Goal: Communication & Community: Answer question/provide support

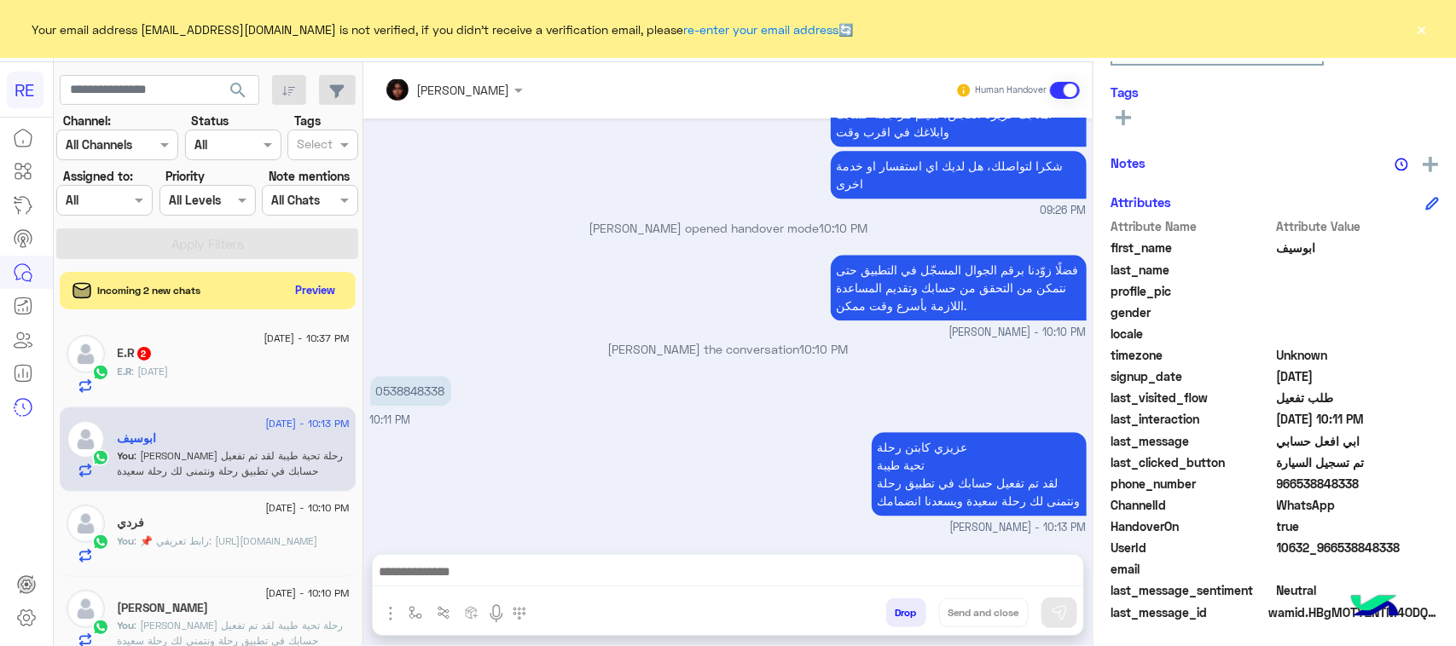
click at [206, 365] on div "E.R : اثنين" at bounding box center [234, 379] width 232 height 30
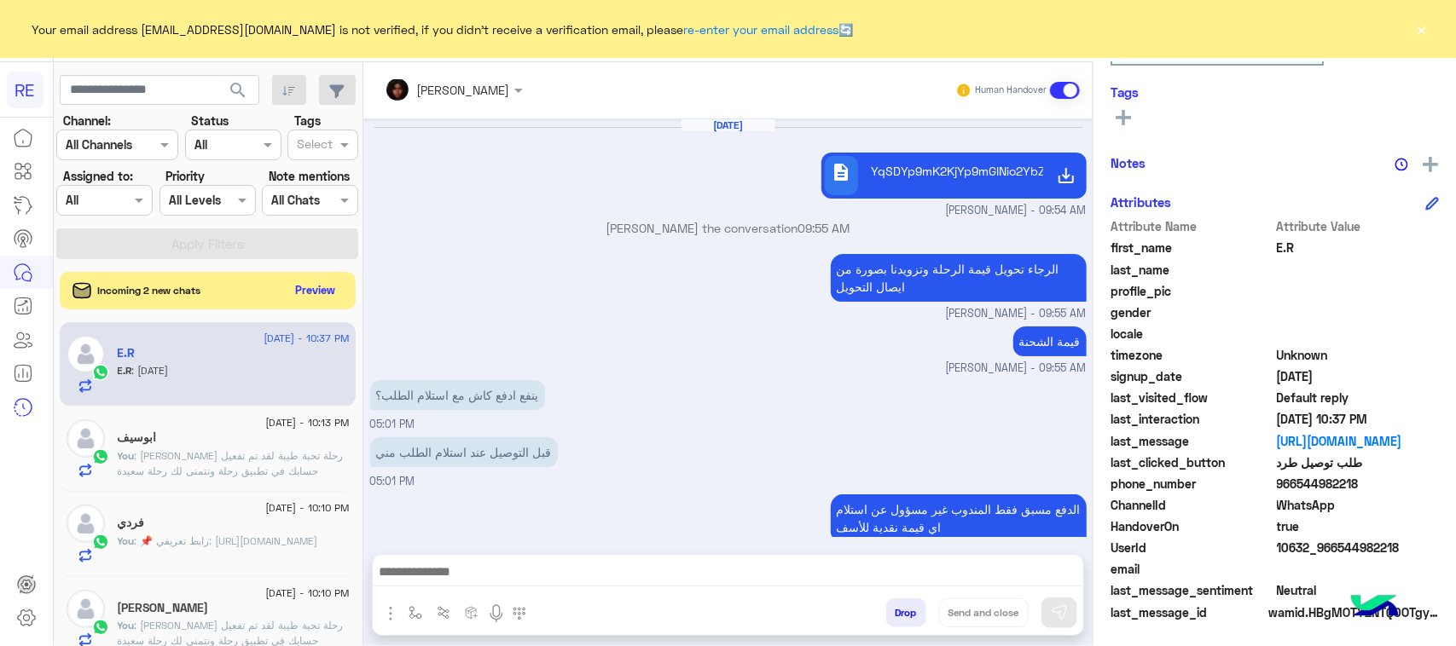
scroll to position [1034, 0]
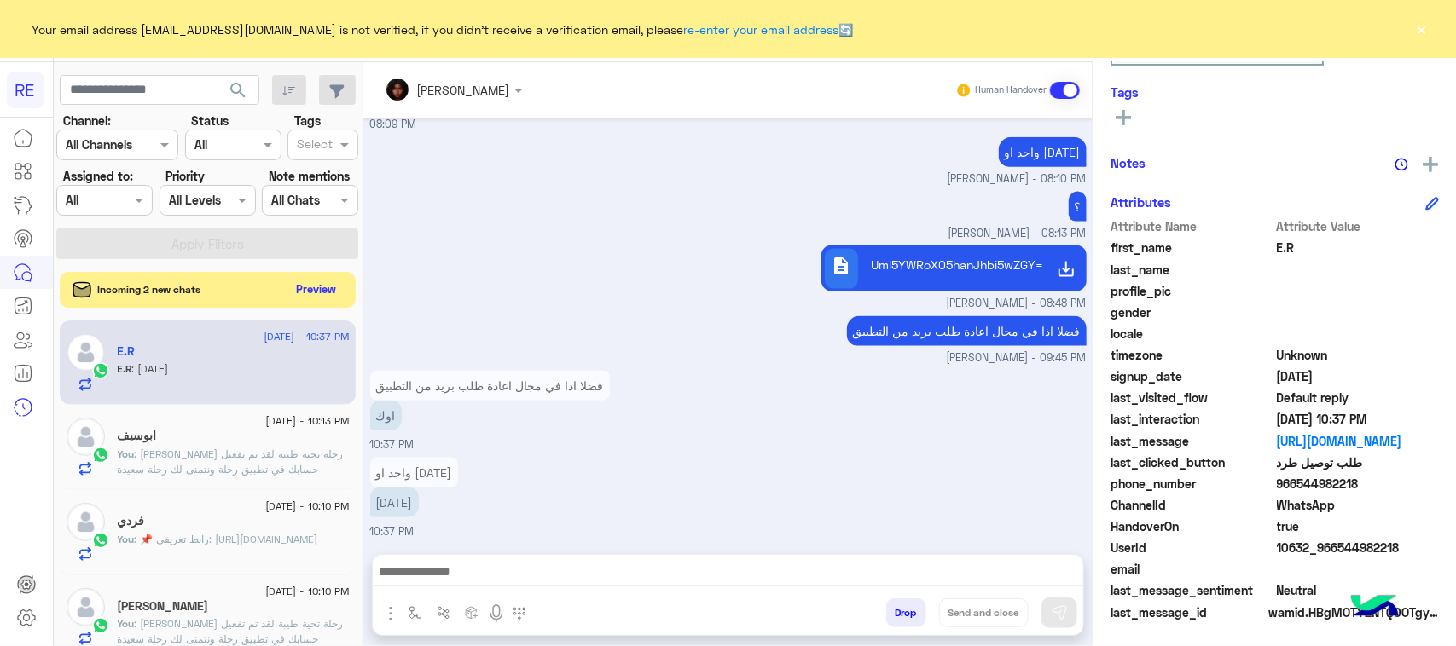
click at [321, 295] on button "Preview" at bounding box center [316, 289] width 53 height 23
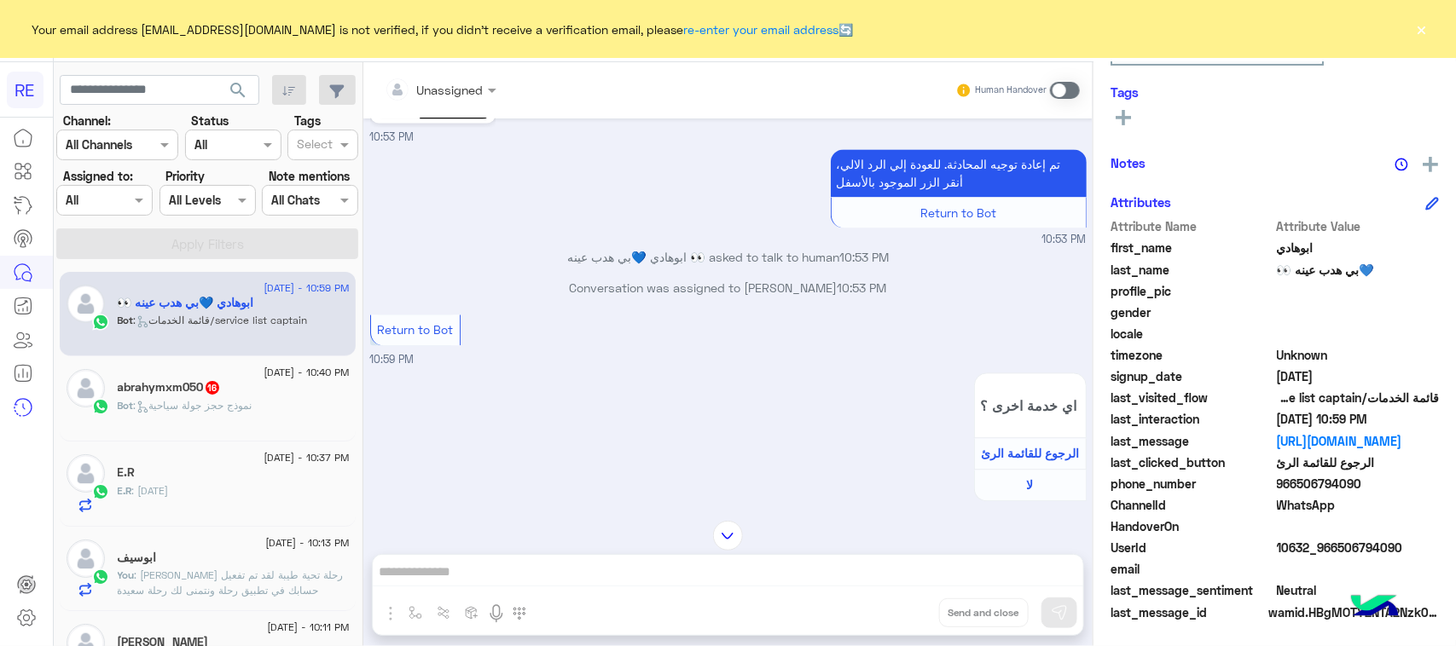
scroll to position [1959, 0]
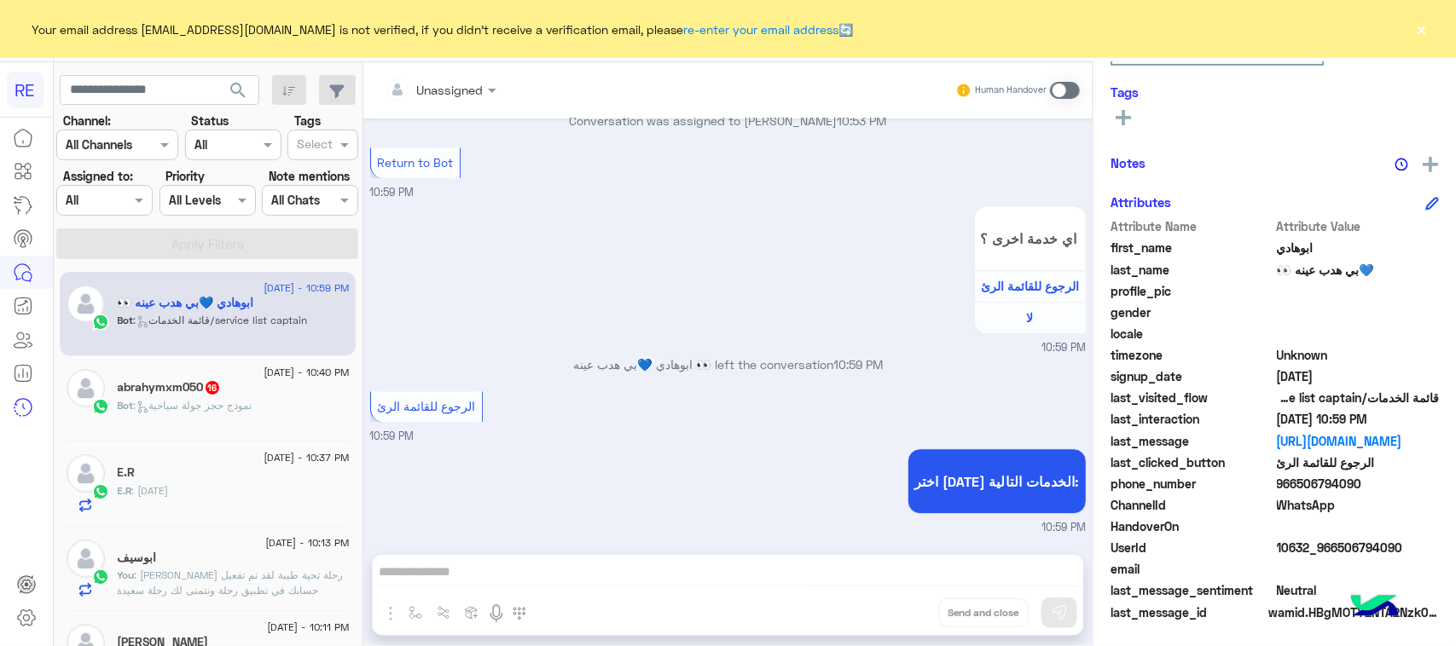
click at [192, 488] on div "E.R : اثنين" at bounding box center [234, 499] width 232 height 30
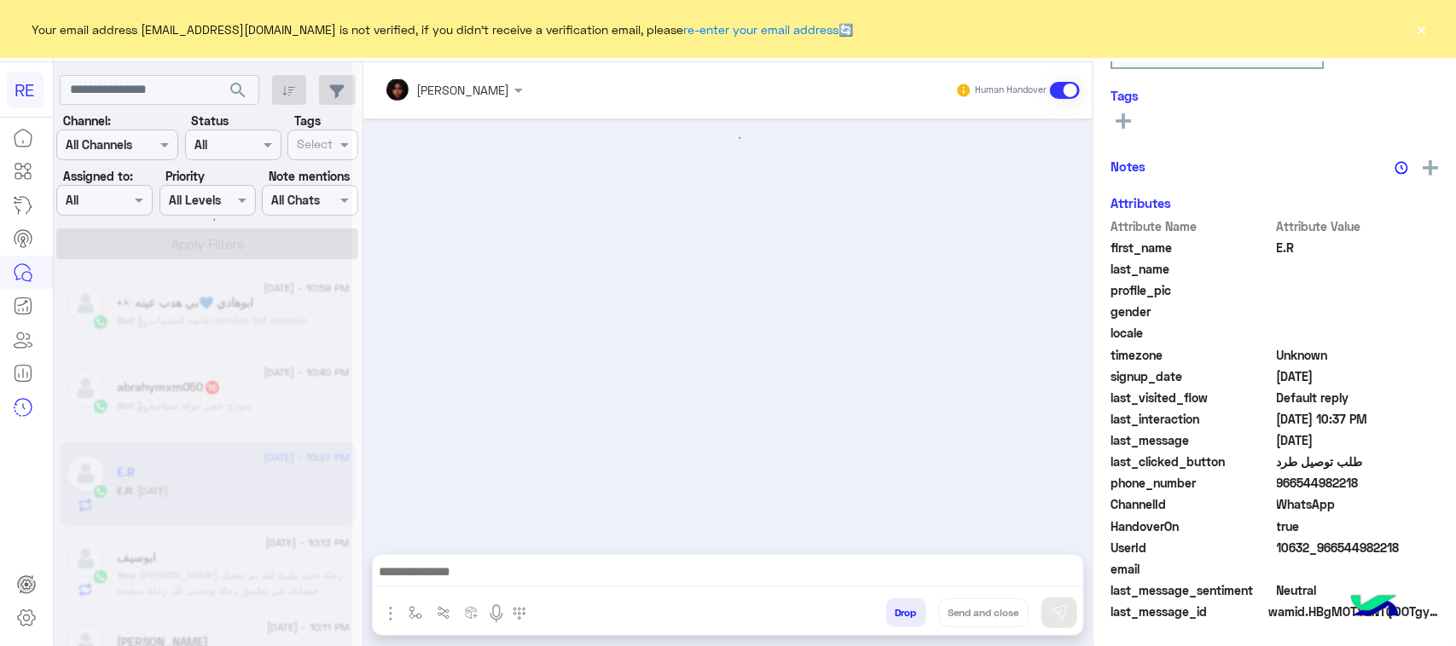
scroll to position [1034, 0]
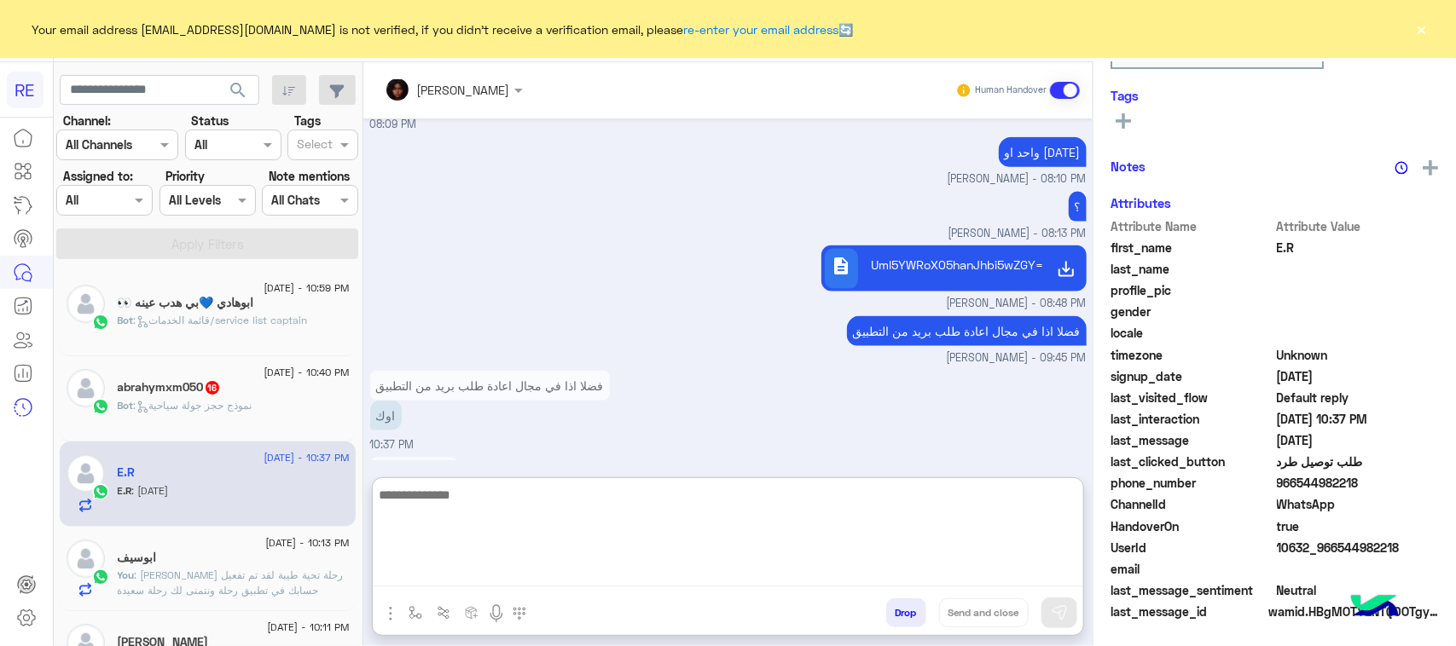
click at [458, 580] on textarea at bounding box center [728, 535] width 710 height 102
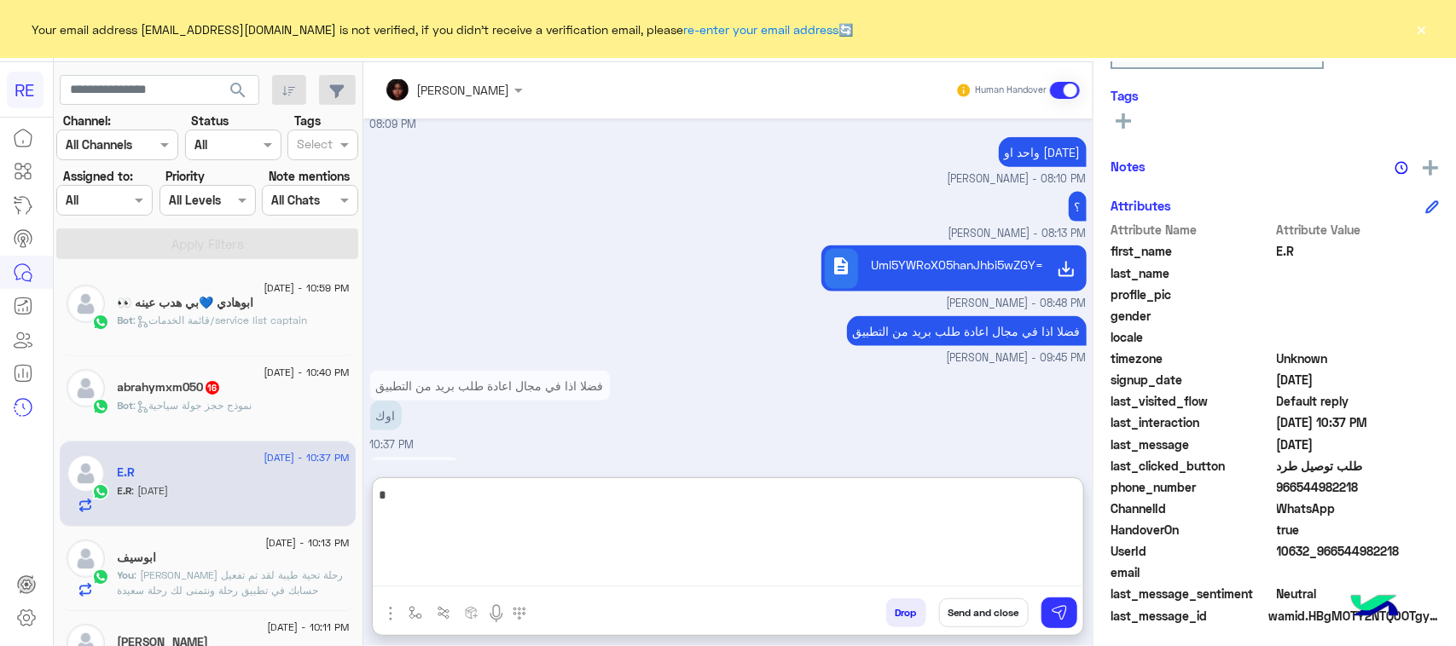
scroll to position [270, 0]
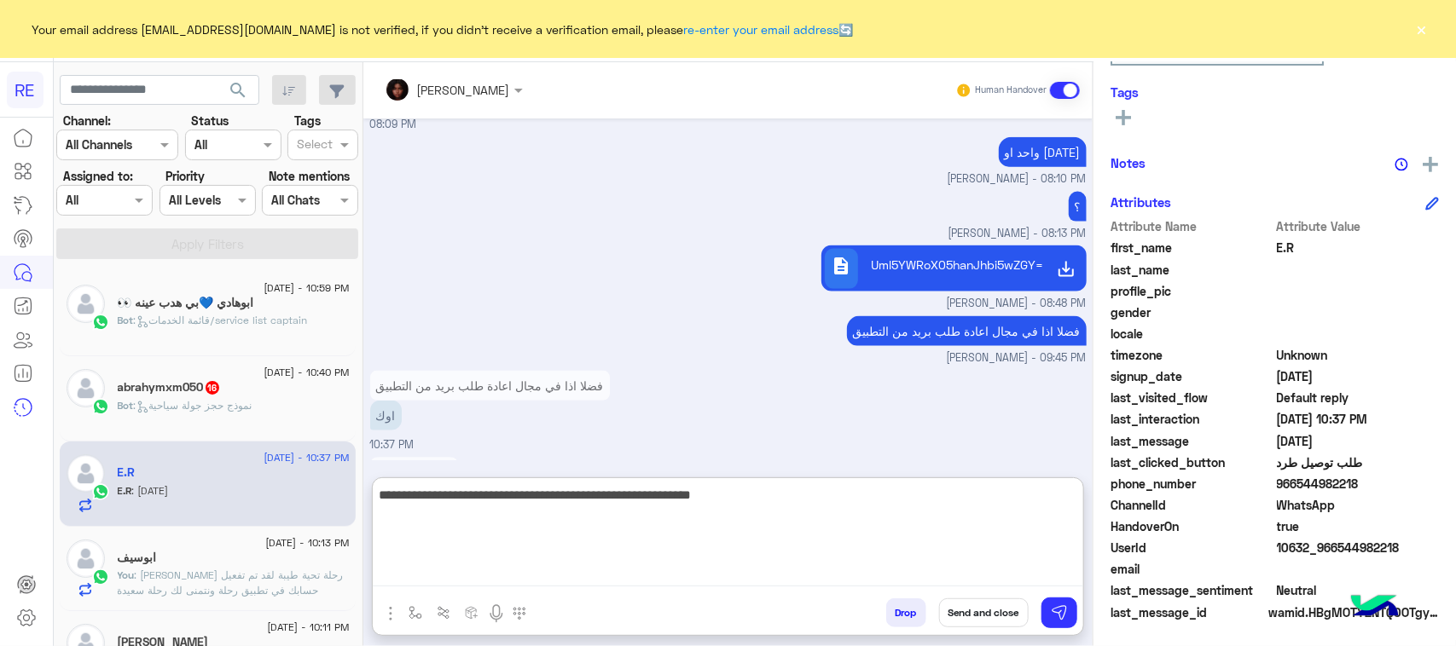
type textarea "**********"
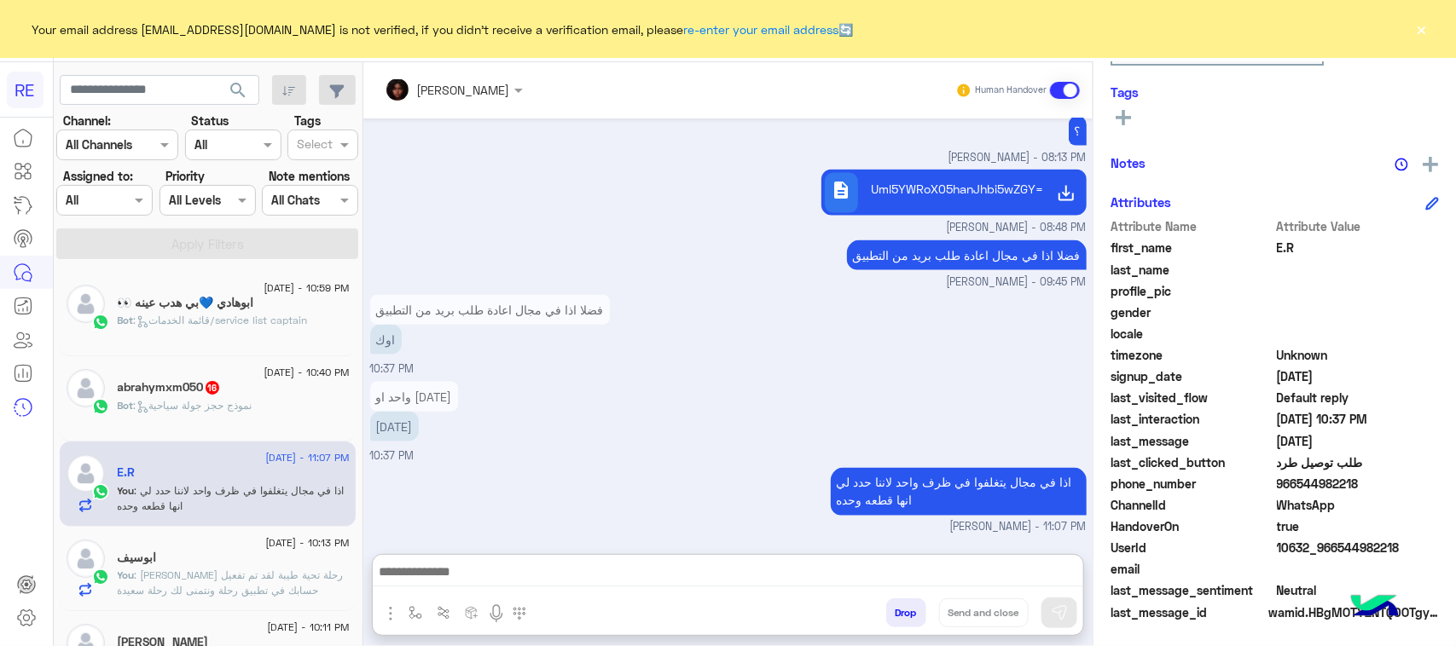
scroll to position [1153, 0]
click at [235, 408] on span ": نموذج حجز جولة سياحية" at bounding box center [193, 405] width 119 height 13
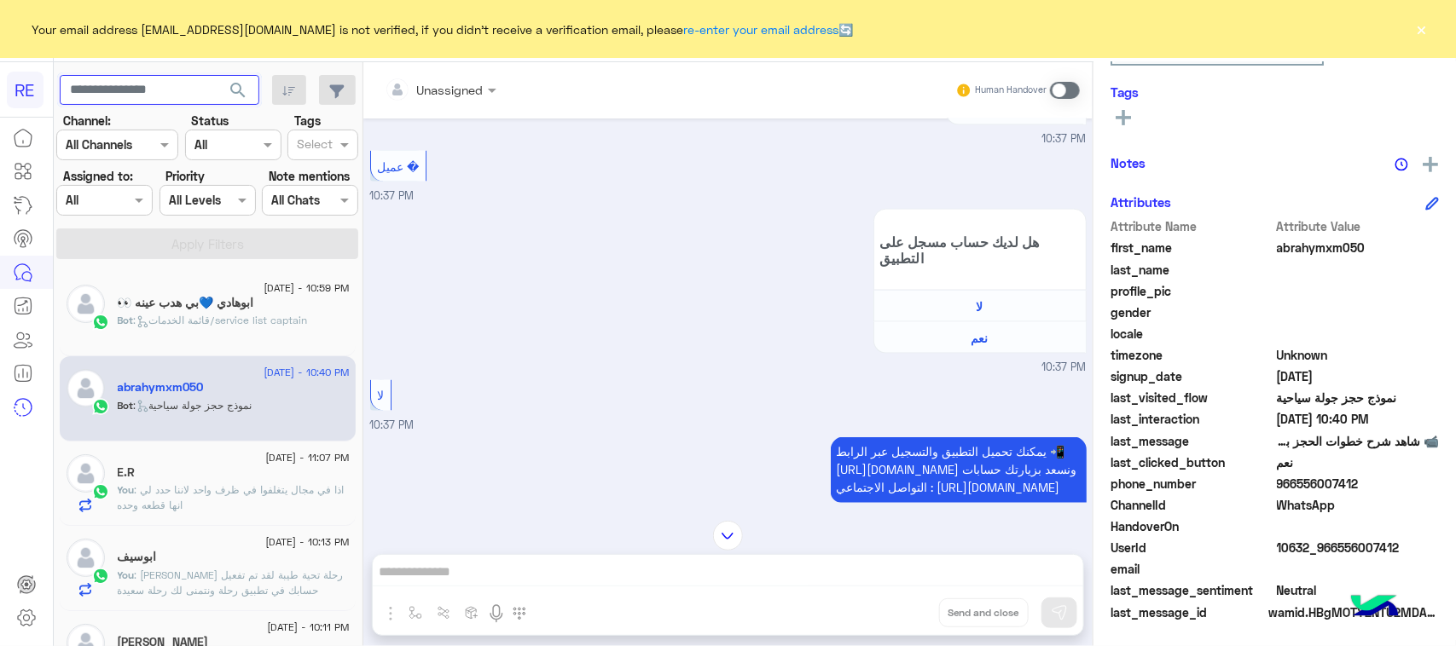
paste input "*********"
type input "*********"
click at [235, 88] on span "search" at bounding box center [238, 90] width 20 height 20
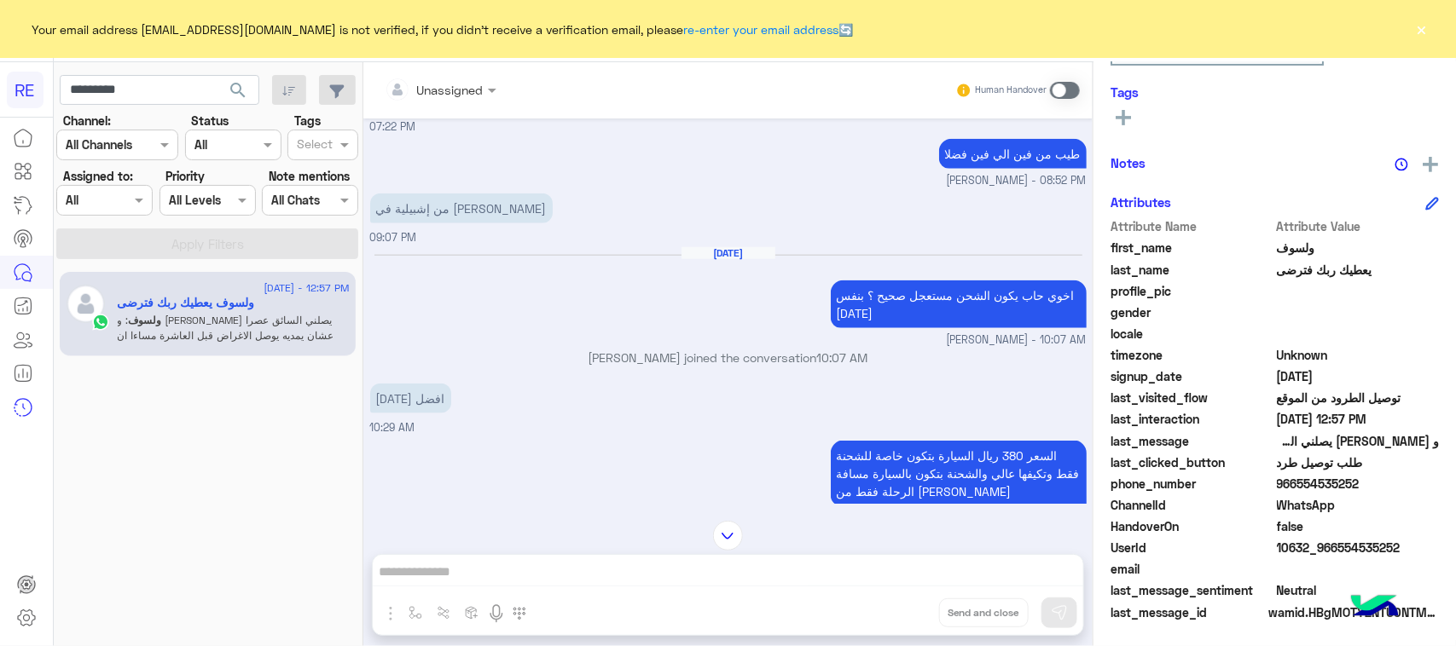
scroll to position [908, 0]
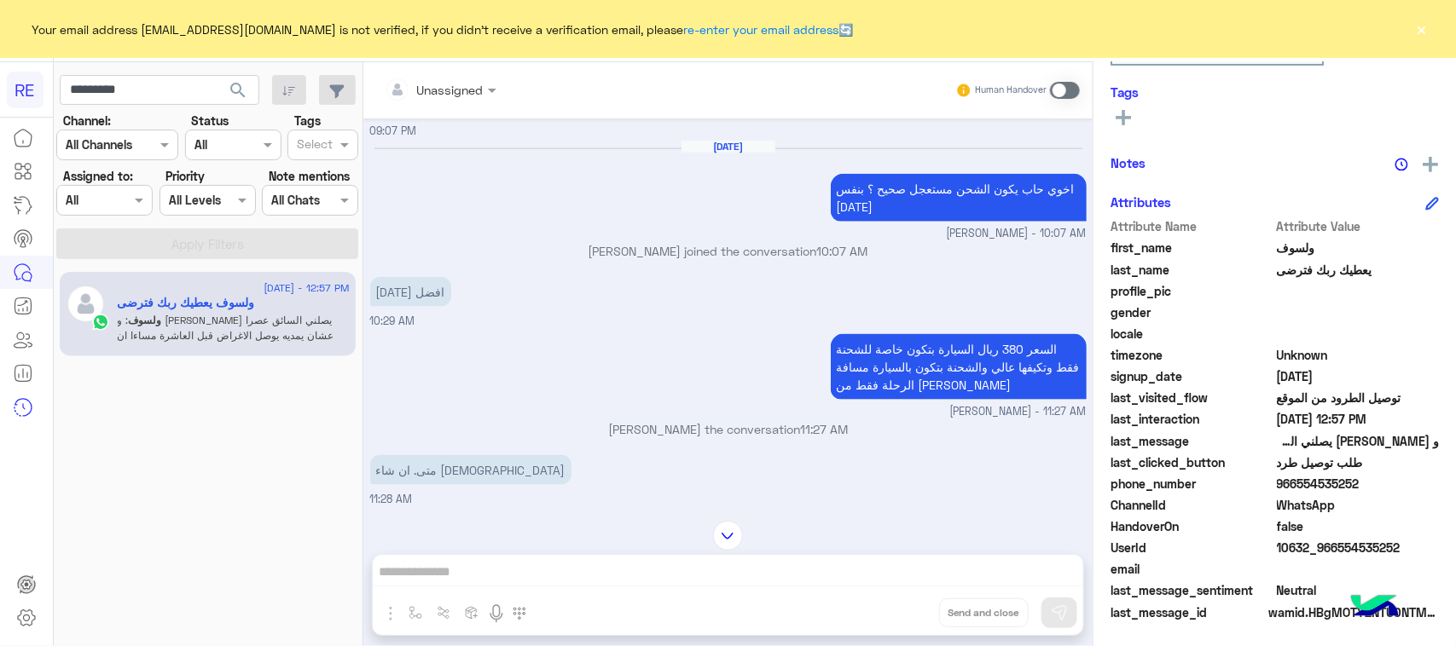
click at [872, 377] on p "السعر 380 ريال السيارة بتكون خاصة للشحنة فقط وتكيفها عالي والشحنة بتكون بالسيار…" at bounding box center [959, 367] width 256 height 66
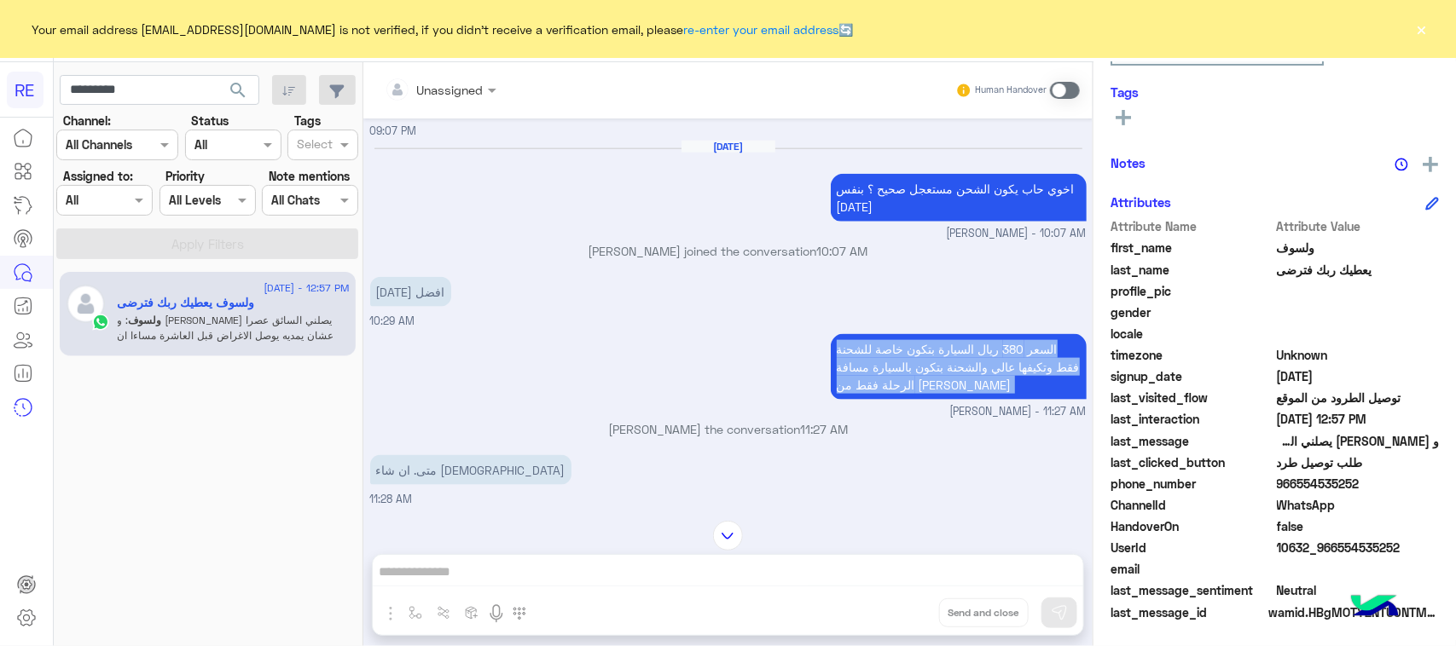
click at [872, 377] on p "السعر 380 ريال السيارة بتكون خاصة للشحنة فقط وتكيفها عالي والشحنة بتكون بالسيار…" at bounding box center [959, 367] width 256 height 66
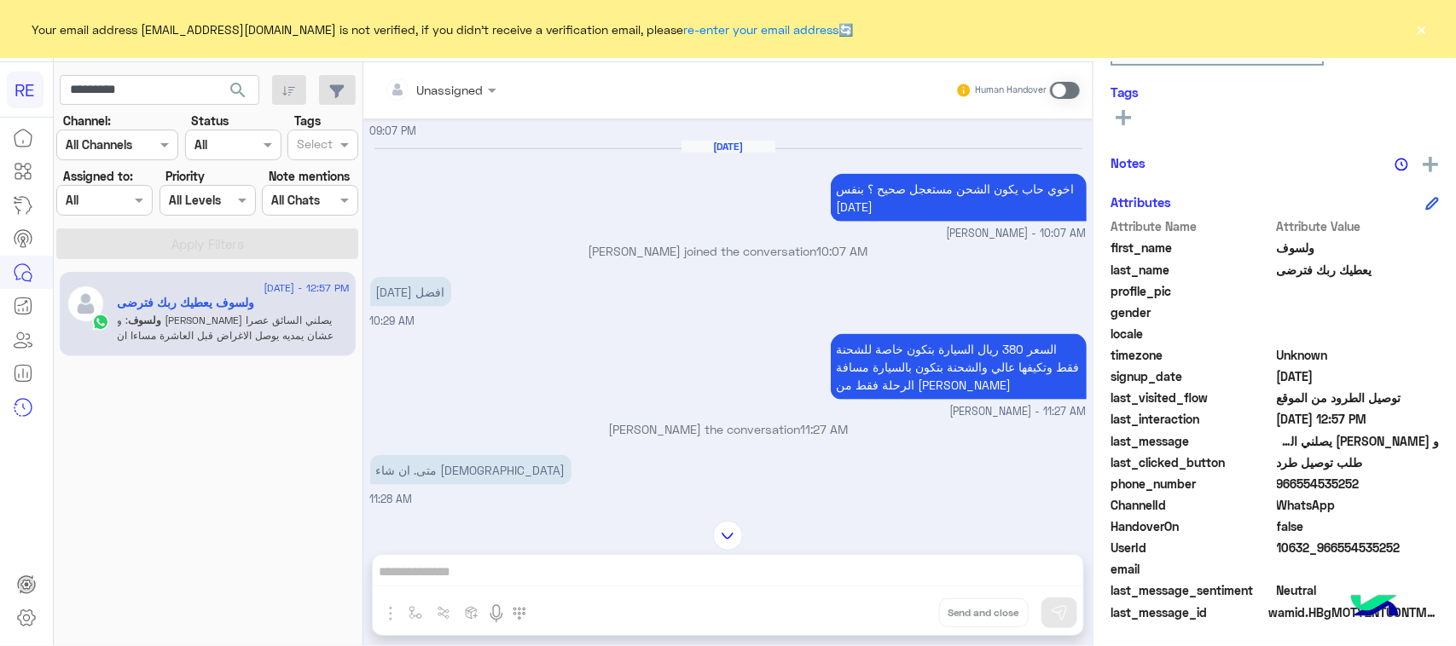
click at [697, 281] on div "اليوم افضل 10:29 AM" at bounding box center [728, 301] width 716 height 57
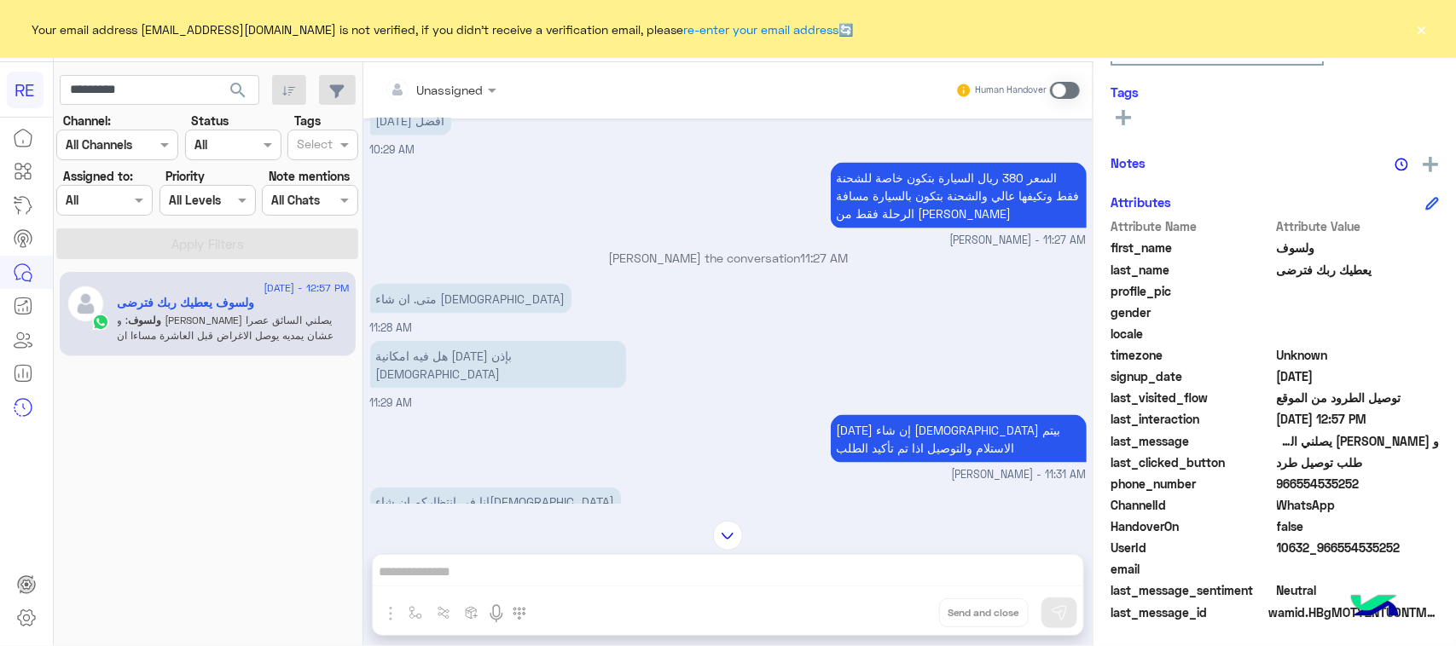
scroll to position [1121, 0]
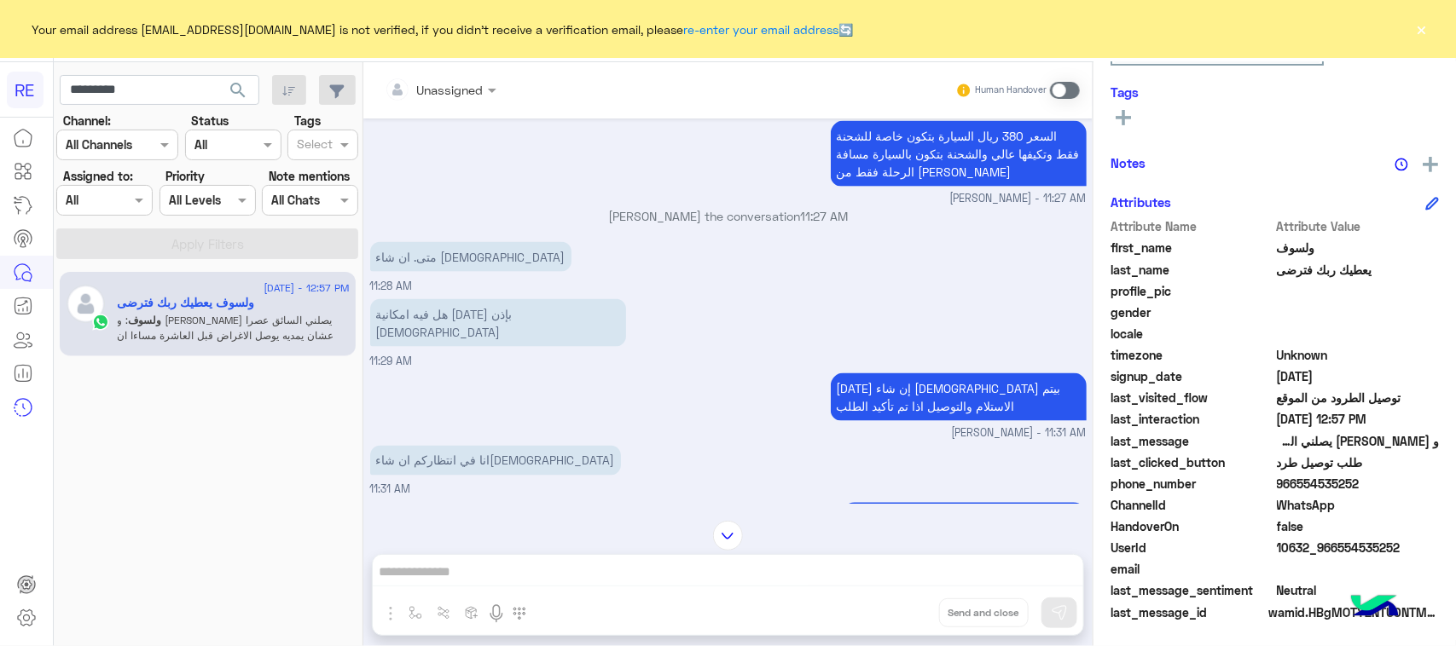
click at [866, 378] on p "اليوم إن شاء الله بيتم الاستلام والتوصيل اذا تم تأكيد الطلب" at bounding box center [959, 398] width 256 height 48
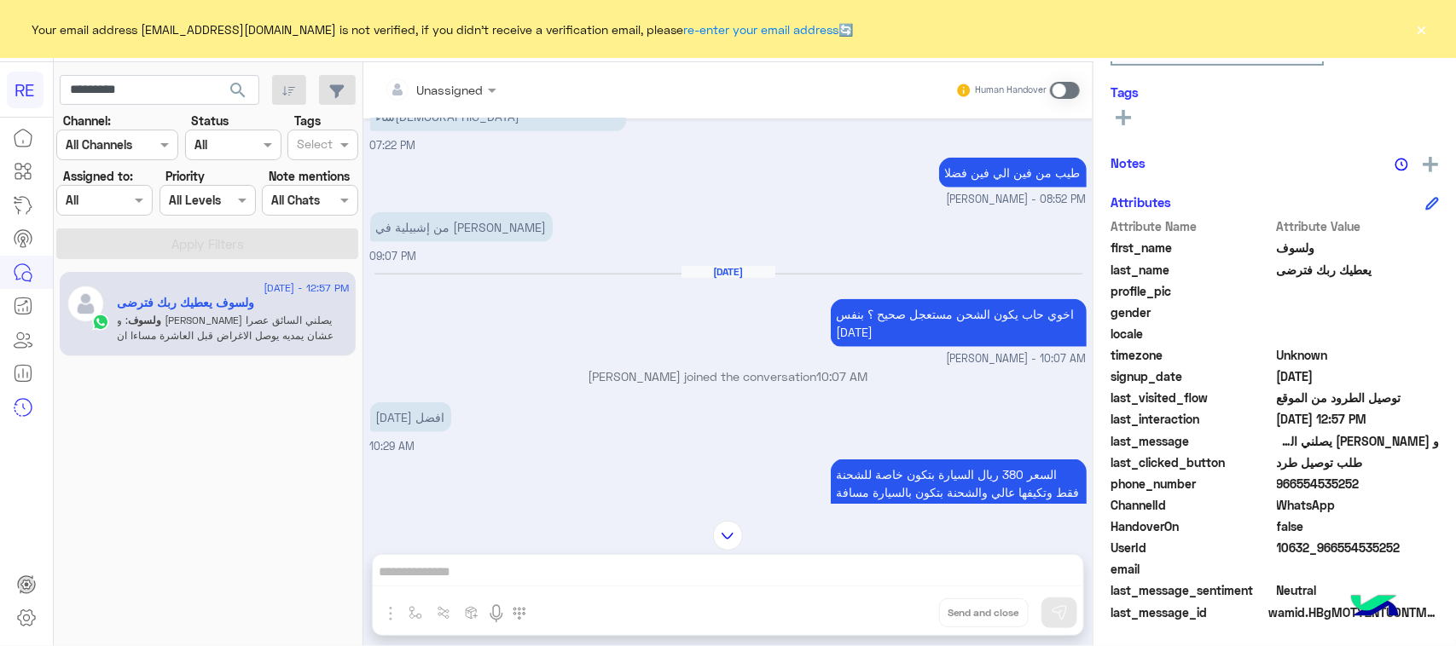
scroll to position [676, 0]
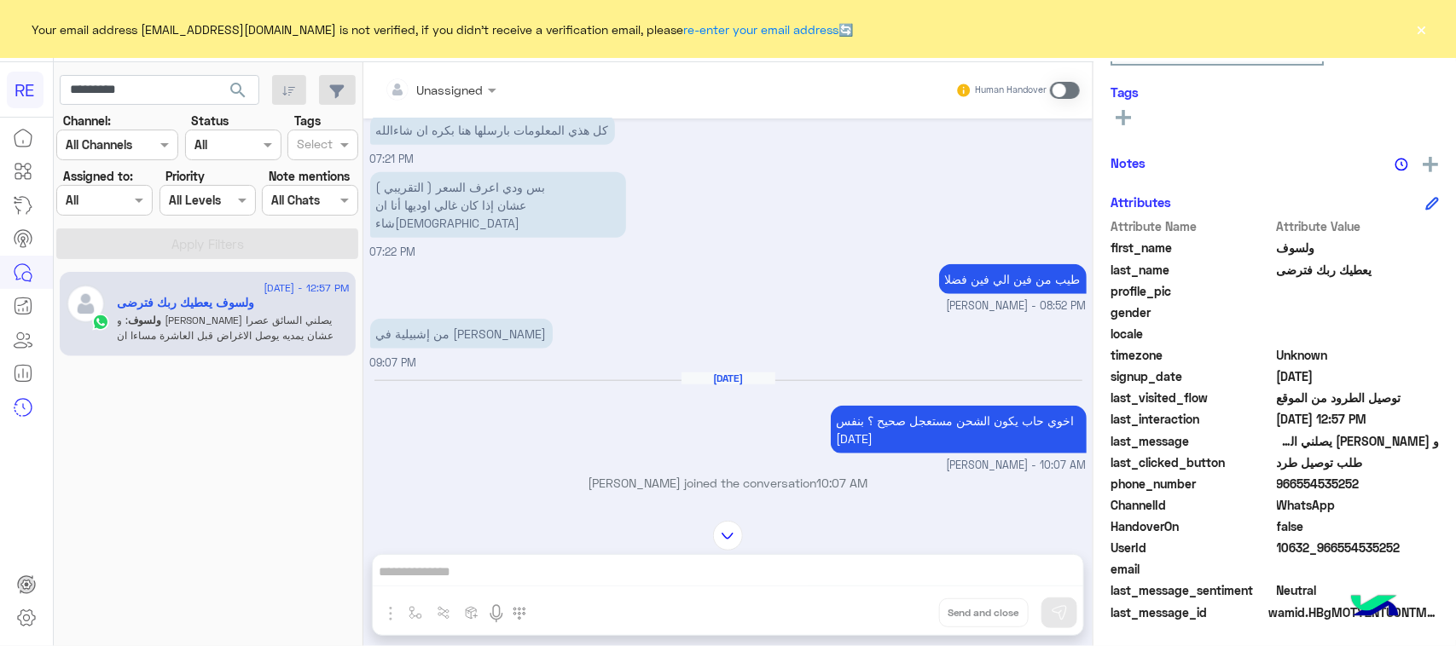
click at [484, 322] on p "من إشبيلية في الرياض الدمام" at bounding box center [461, 334] width 183 height 30
click at [483, 322] on p "من إشبيلية في الرياض الدمام" at bounding box center [461, 334] width 183 height 30
click at [662, 329] on div "من إشبيلية في الرياض الدمام 09:07 PM" at bounding box center [728, 343] width 716 height 57
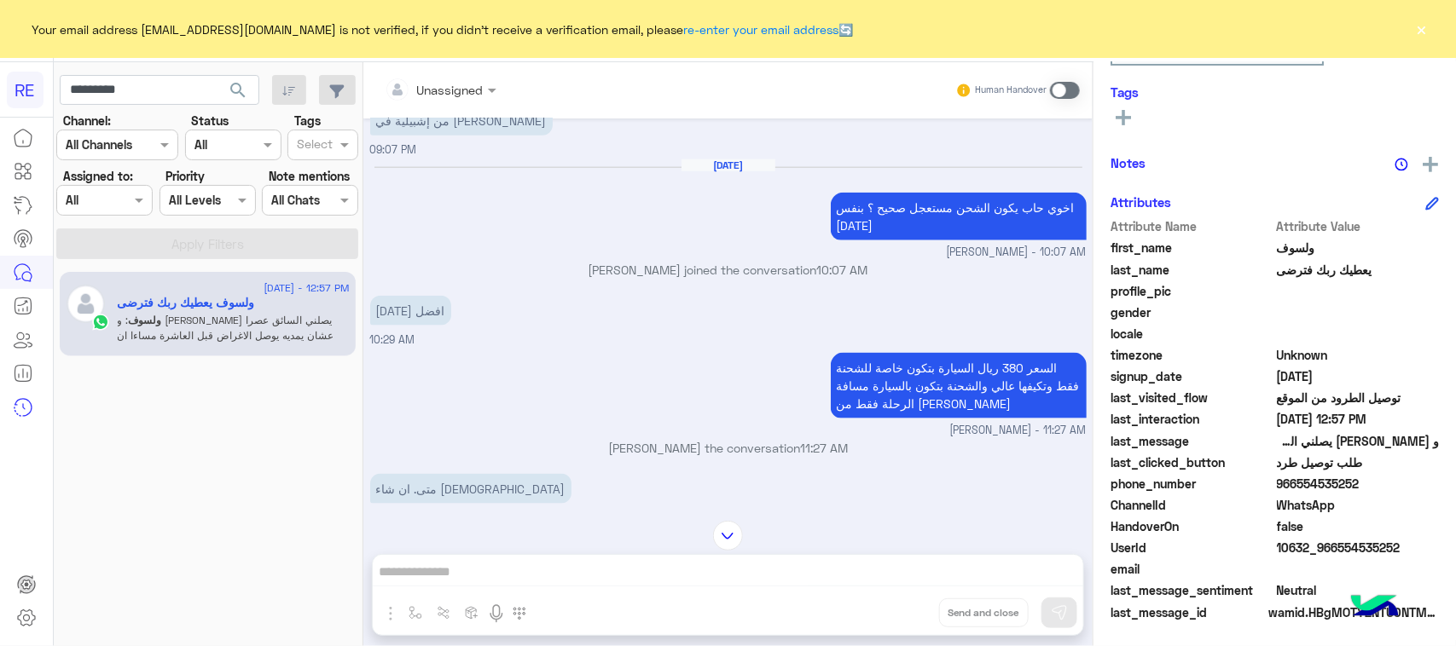
scroll to position [996, 0]
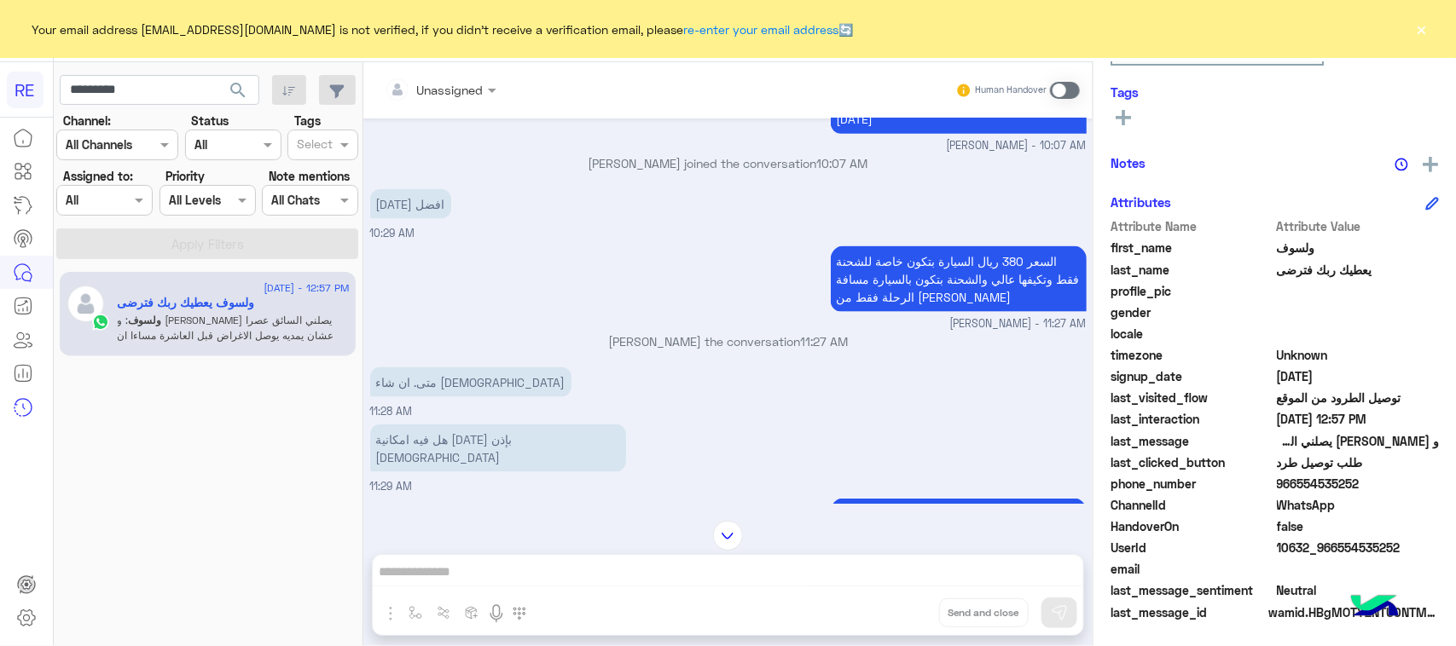
click at [831, 258] on p "السعر 380 ريال السيارة بتكون خاصة للشحنة فقط وتكيفها عالي والشحنة بتكون بالسيار…" at bounding box center [959, 279] width 256 height 66
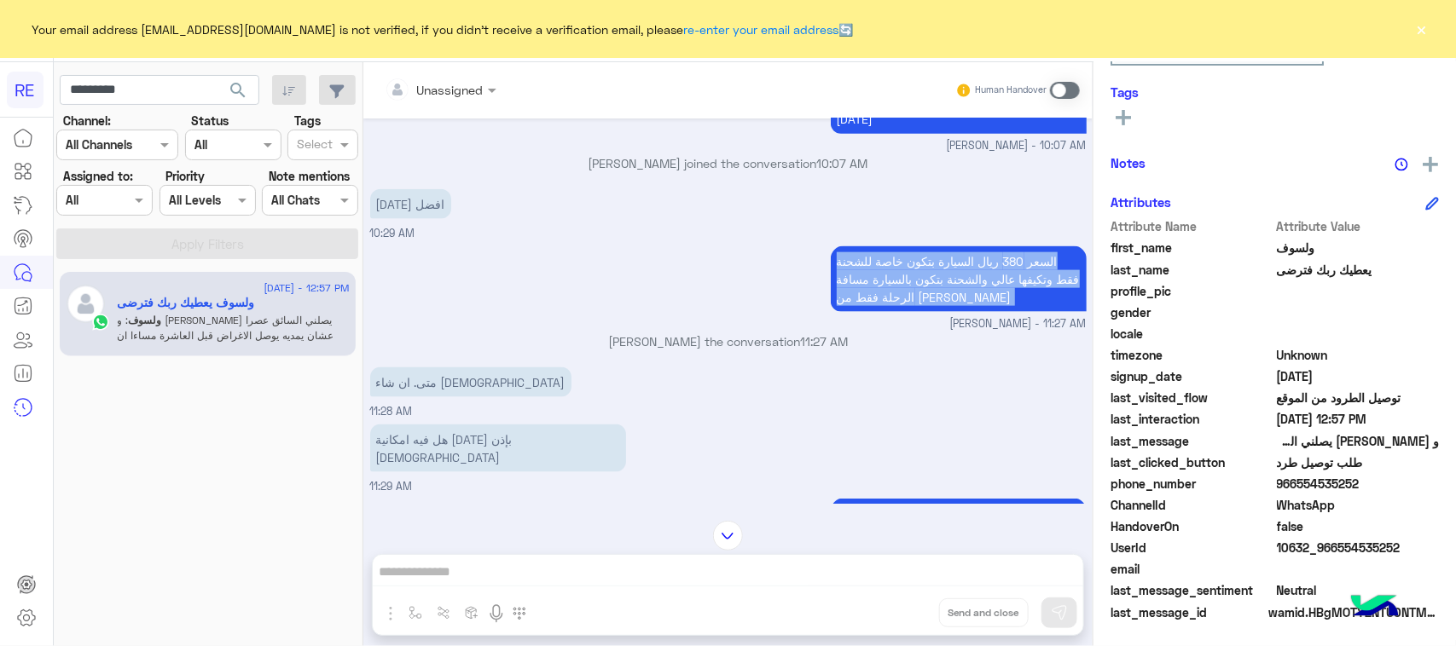
click at [831, 258] on p "السعر 380 ريال السيارة بتكون خاصة للشحنة فقط وتكيفها عالي والشحنة بتكون بالسيار…" at bounding box center [959, 279] width 256 height 66
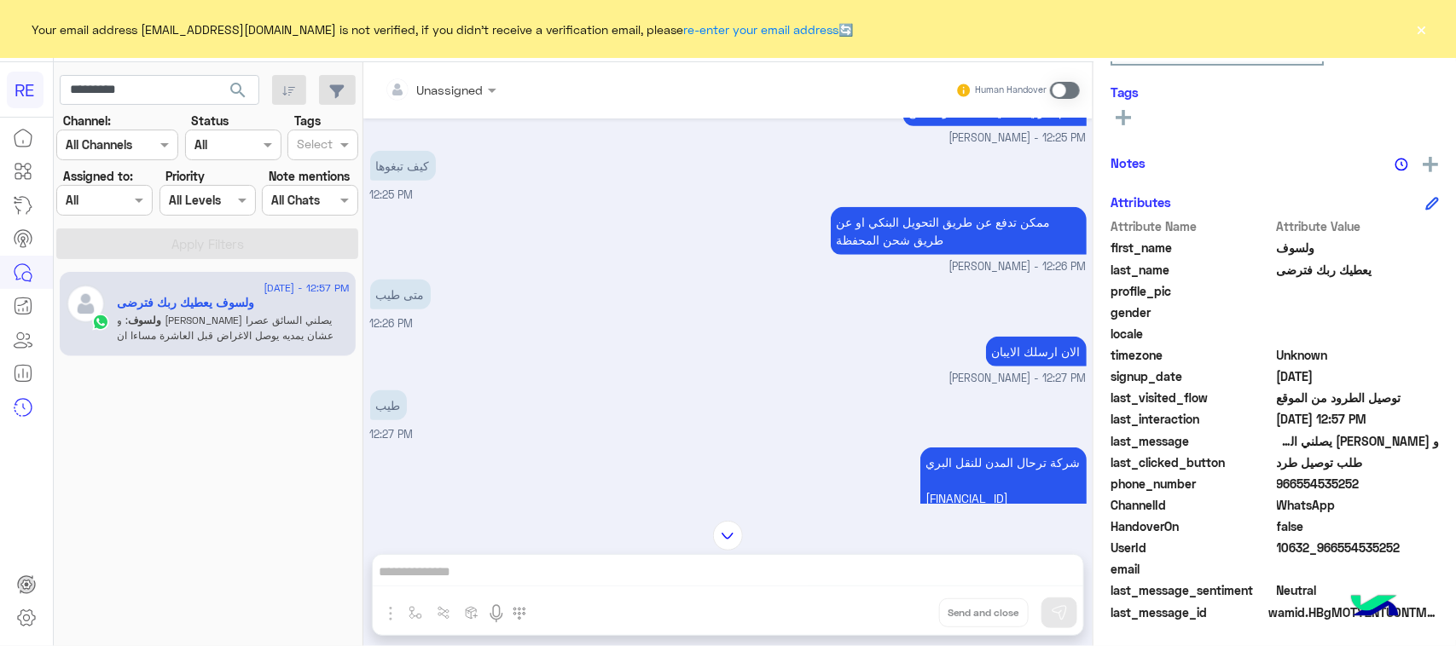
scroll to position [3981, 0]
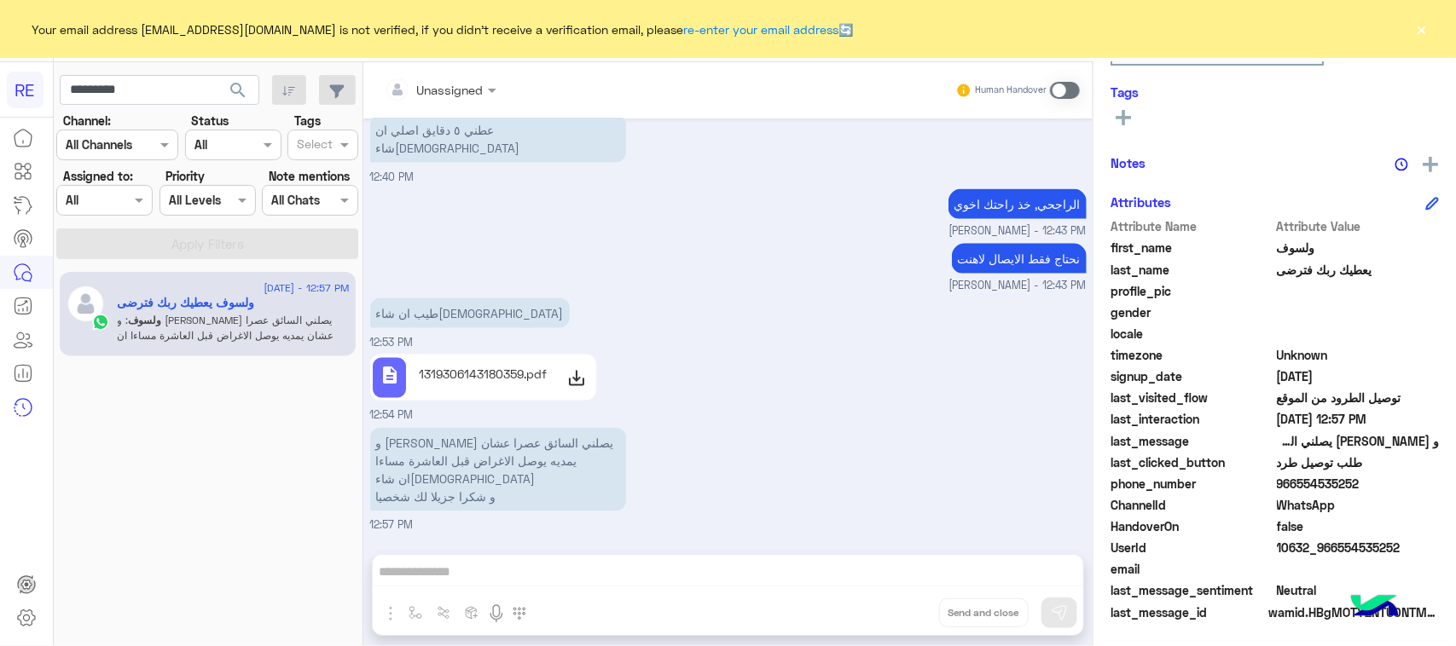
click at [565, 362] on div at bounding box center [575, 379] width 33 height 34
click at [634, 435] on div "و ياليت يصلني السائق عصرا عشان يمديه يوصل الاغراض قبل العاشرة مساءا ان شاءالله …" at bounding box center [728, 479] width 716 height 111
click at [606, 428] on p "و ياليت يصلني السائق عصرا عشان يمديه يوصل الاغراض قبل العاشرة مساءا ان شاءالله …" at bounding box center [498, 470] width 256 height 84
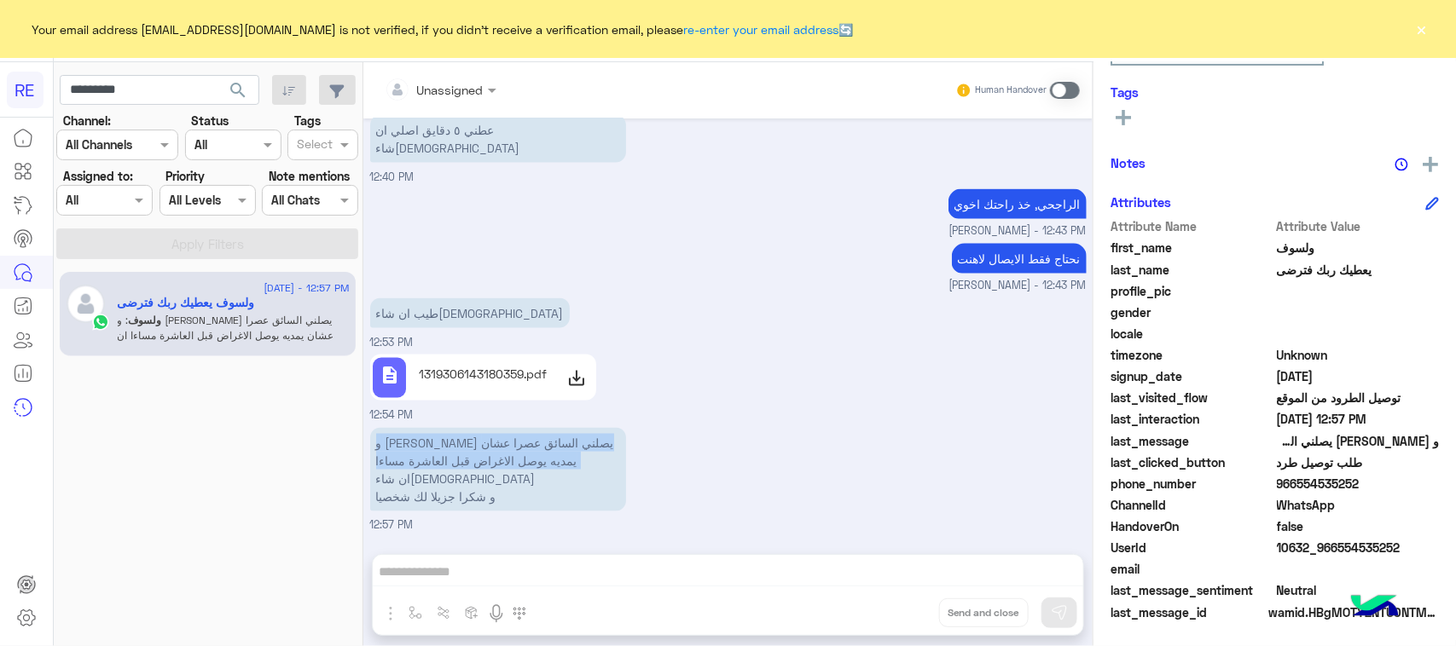
click at [606, 428] on p "و ياليت يصلني السائق عصرا عشان يمديه يوصل الاغراض قبل العاشرة مساءا ان شاءالله …" at bounding box center [498, 470] width 256 height 84
click at [420, 440] on p "و ياليت يصلني السائق عصرا عشان يمديه يوصل الاغراض قبل العاشرة مساءا ان شاءالله …" at bounding box center [498, 470] width 256 height 84
click at [419, 440] on p "و ياليت يصلني السائق عصرا عشان يمديه يوصل الاغراض قبل العاشرة مساءا ان شاءالله …" at bounding box center [498, 470] width 256 height 84
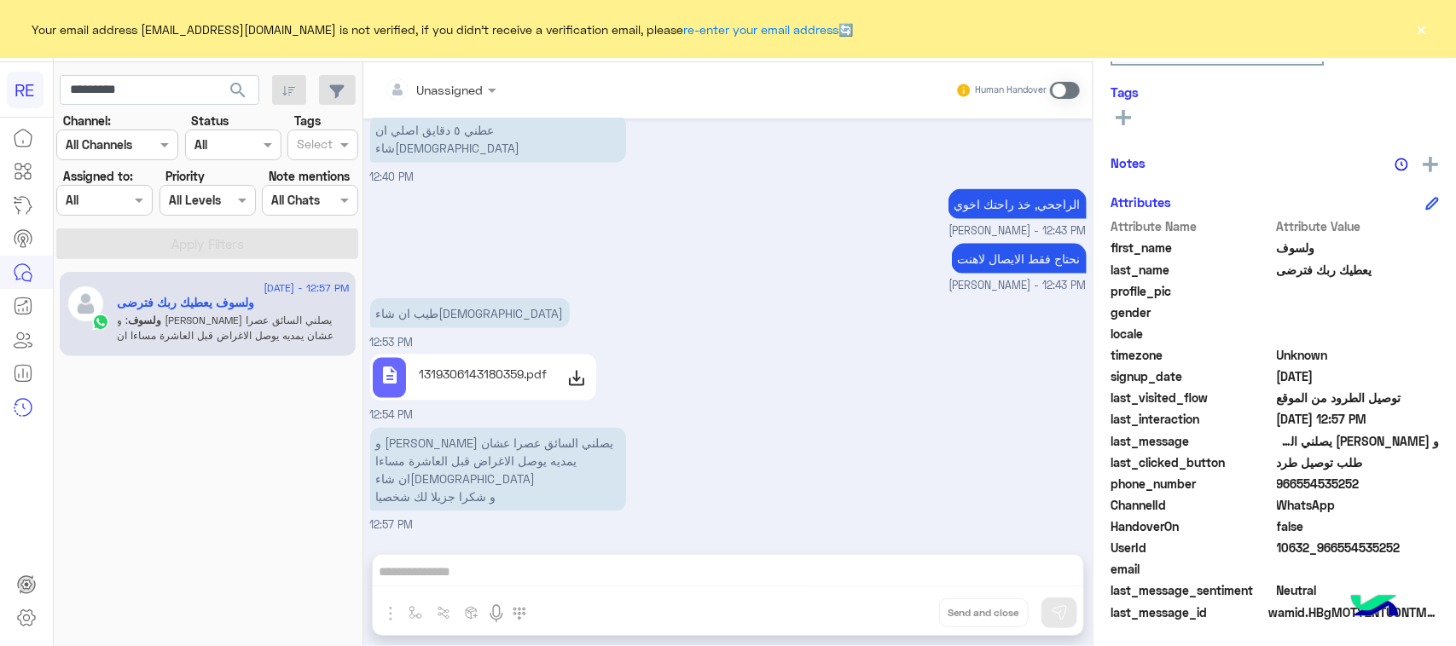
click at [414, 449] on p "و ياليت يصلني السائق عصرا عشان يمديه يوصل الاغراض قبل العاشرة مساءا ان شاءالله …" at bounding box center [498, 470] width 256 height 84
click at [412, 457] on p "و ياليت يصلني السائق عصرا عشان يمديه يوصل الاغراض قبل العاشرة مساءا ان شاءالله …" at bounding box center [498, 470] width 256 height 84
click at [411, 459] on p "و ياليت يصلني السائق عصرا عشان يمديه يوصل الاغراض قبل العاشرة مساءا ان شاءالله …" at bounding box center [498, 470] width 256 height 84
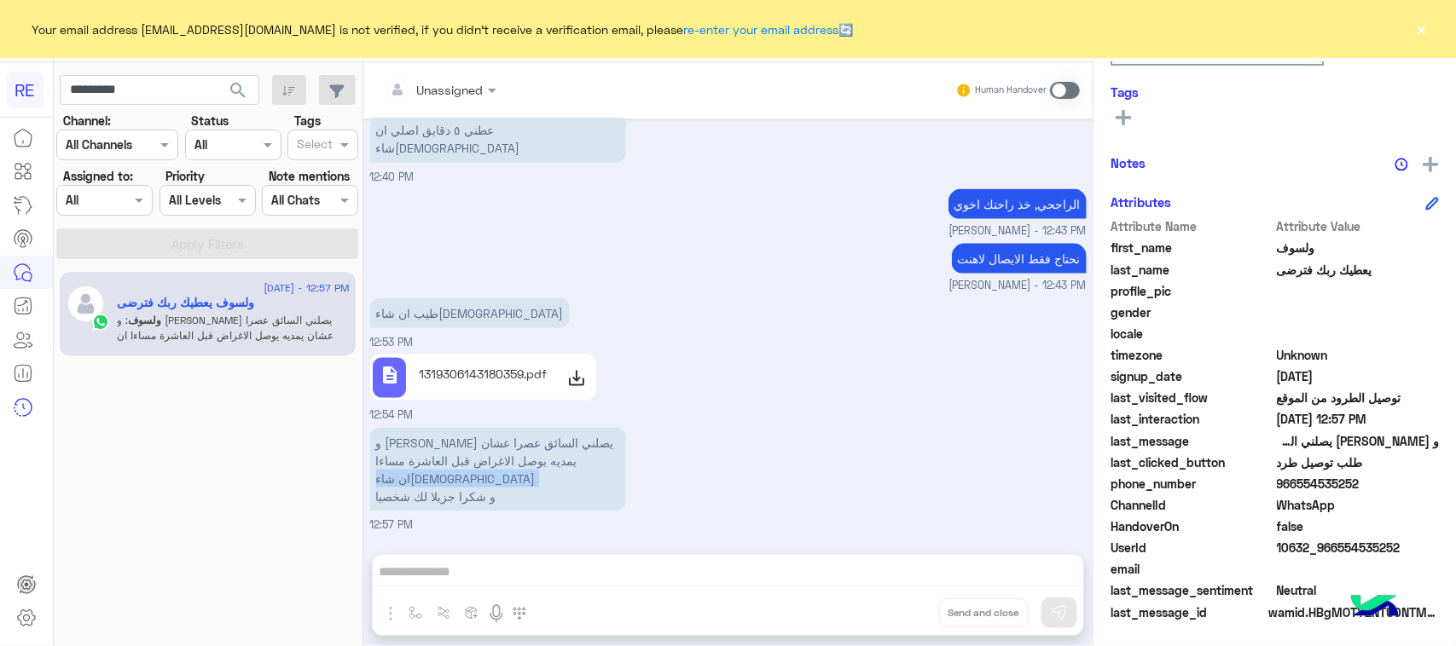
click at [411, 459] on p "و ياليت يصلني السائق عصرا عشان يمديه يوصل الاغراض قبل العاشرة مساءا ان شاءالله …" at bounding box center [498, 470] width 256 height 84
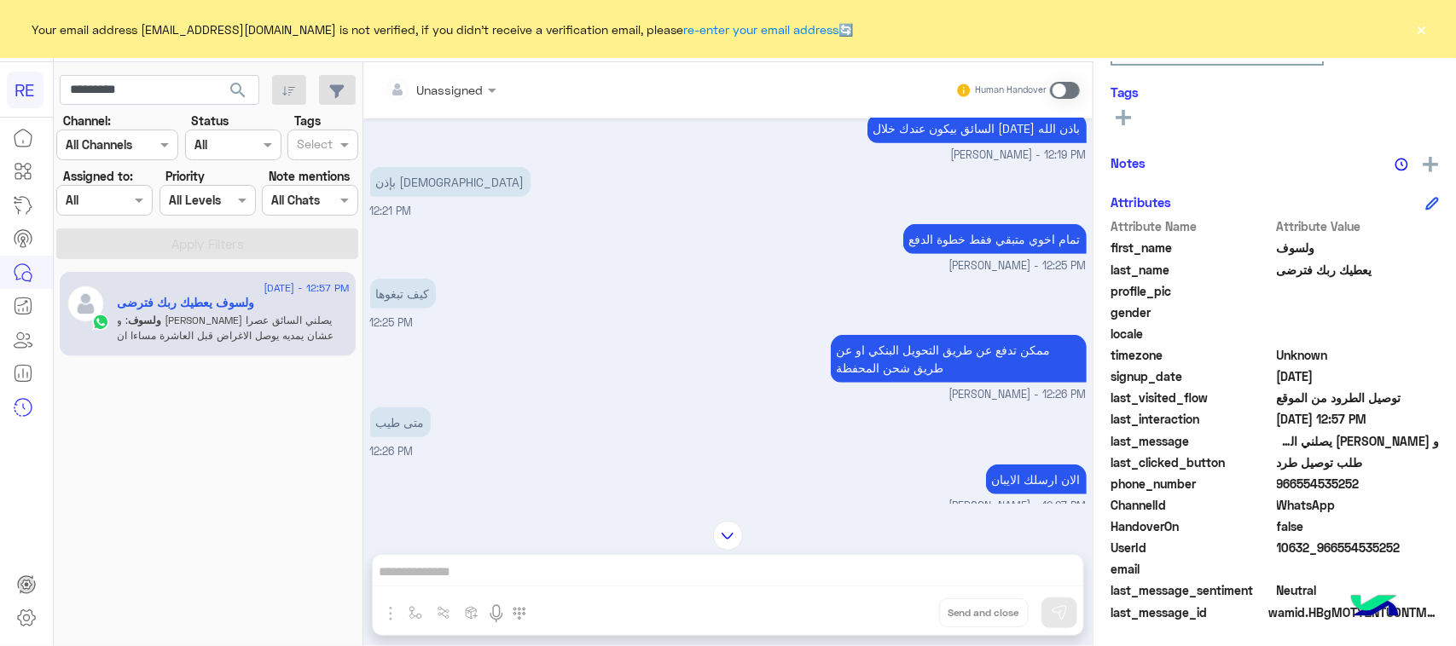
scroll to position [3341, 0]
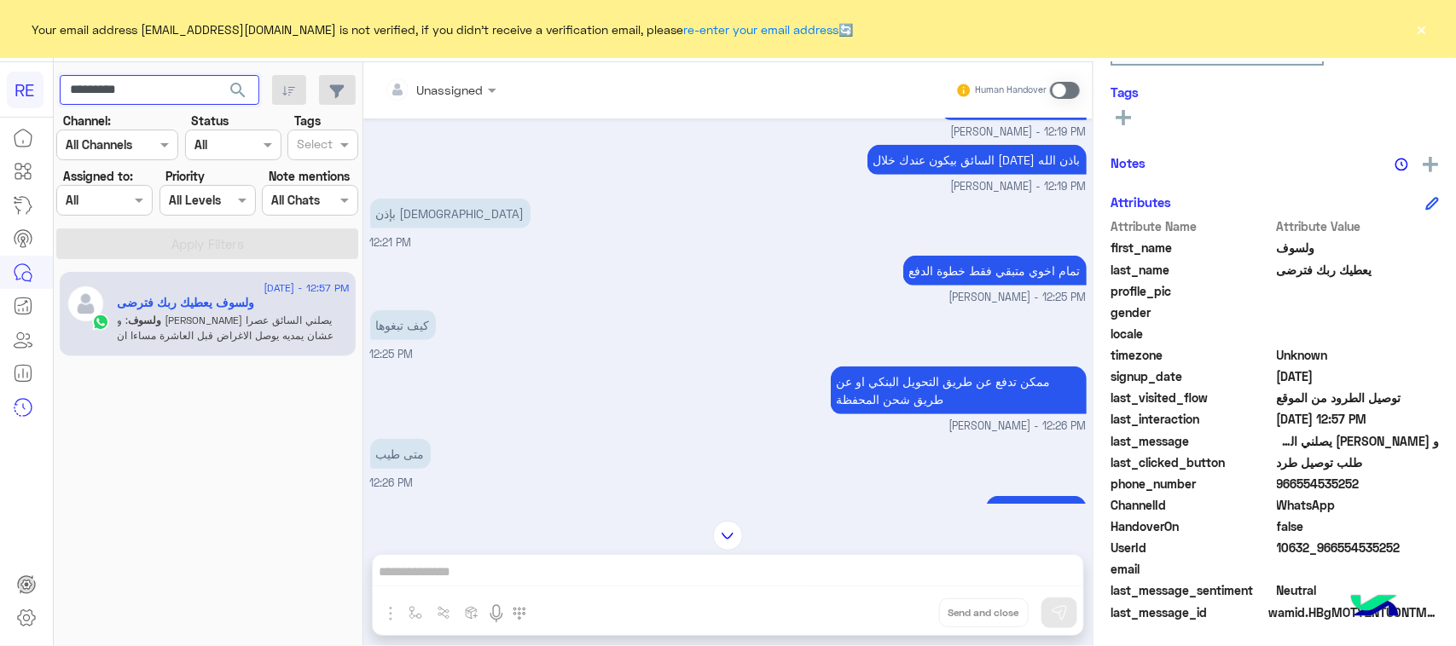
click at [199, 79] on input "*********" at bounding box center [160, 90] width 200 height 31
click at [236, 78] on button "search" at bounding box center [238, 93] width 42 height 37
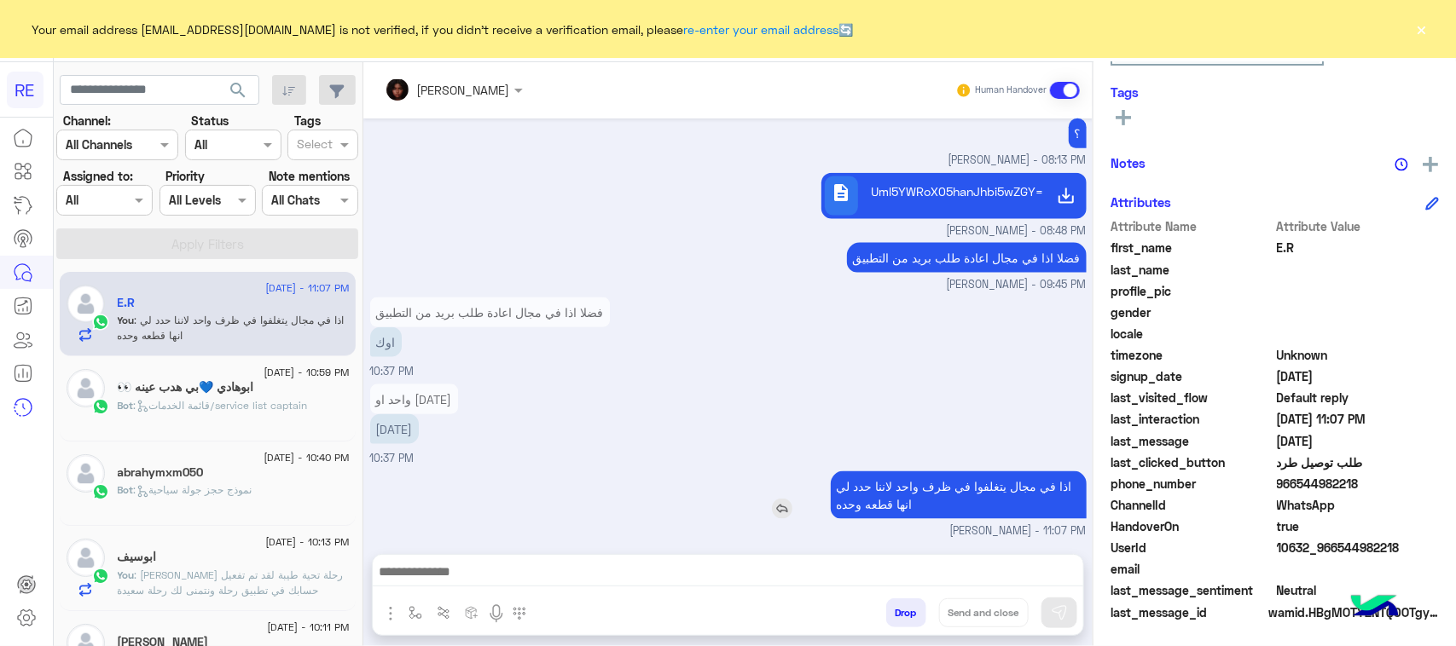
click at [957, 495] on p "اذا في مجال يتغلفوا في ظرف واحد لاننا حدد لي انها قطعه وحده" at bounding box center [959, 496] width 256 height 48
click at [952, 487] on p "اذا في مجال يتغلفوا في ظرف واحد لاننا حدد لي انها قطعه وحده" at bounding box center [959, 496] width 256 height 48
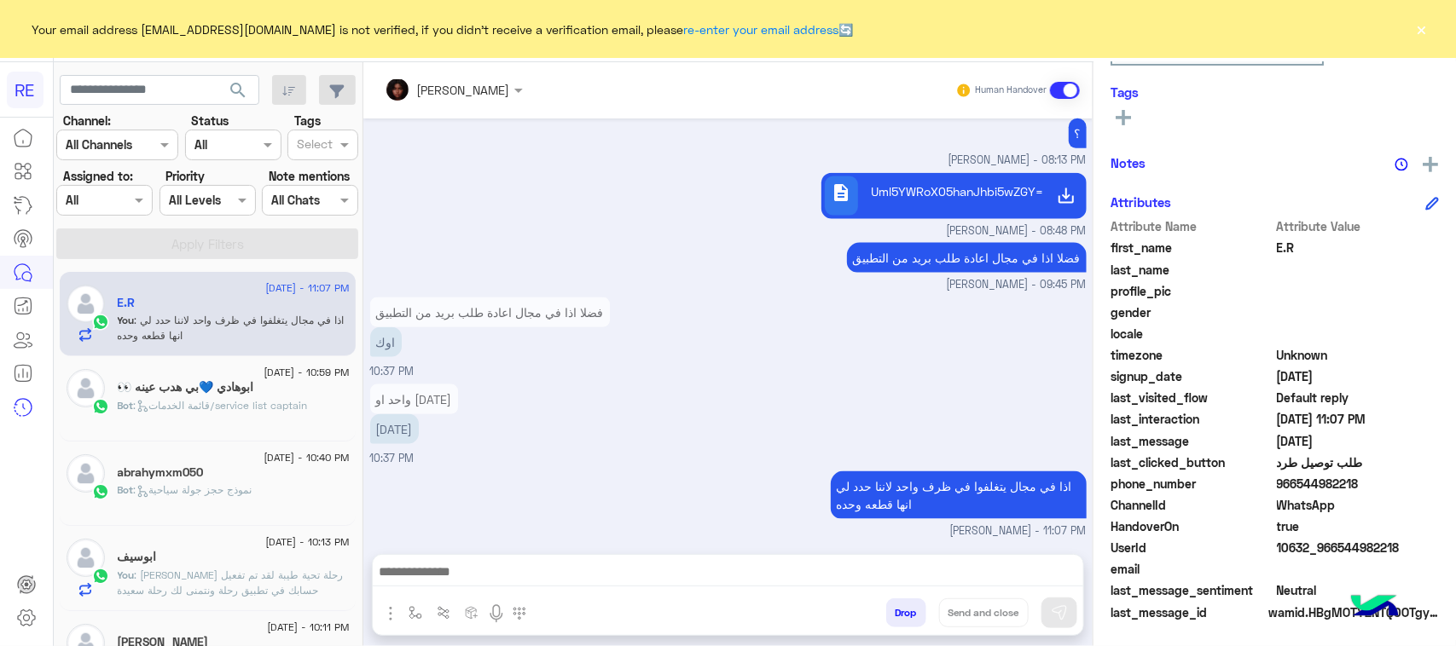
click at [658, 301] on div "فضلا اذا في مجال اعادة طلب بريد من التطبيق اوك 10:37 PM" at bounding box center [728, 336] width 716 height 87
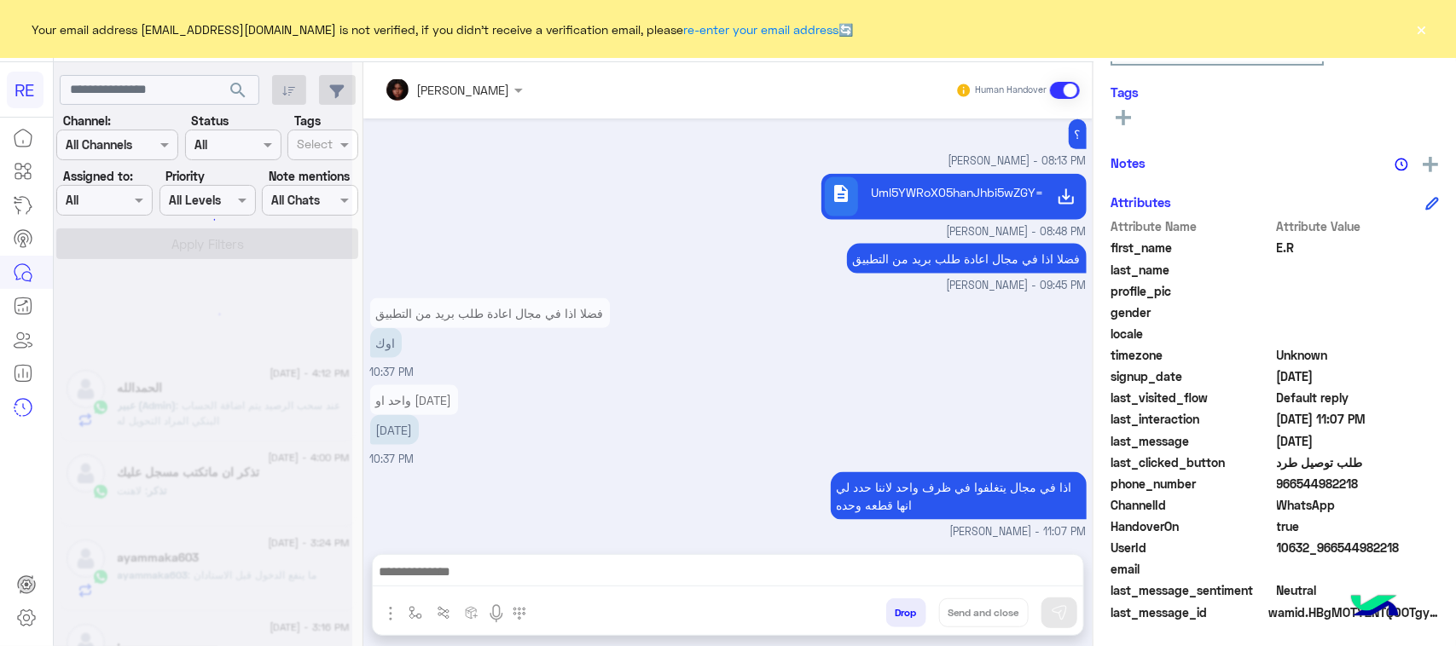
scroll to position [9, 0]
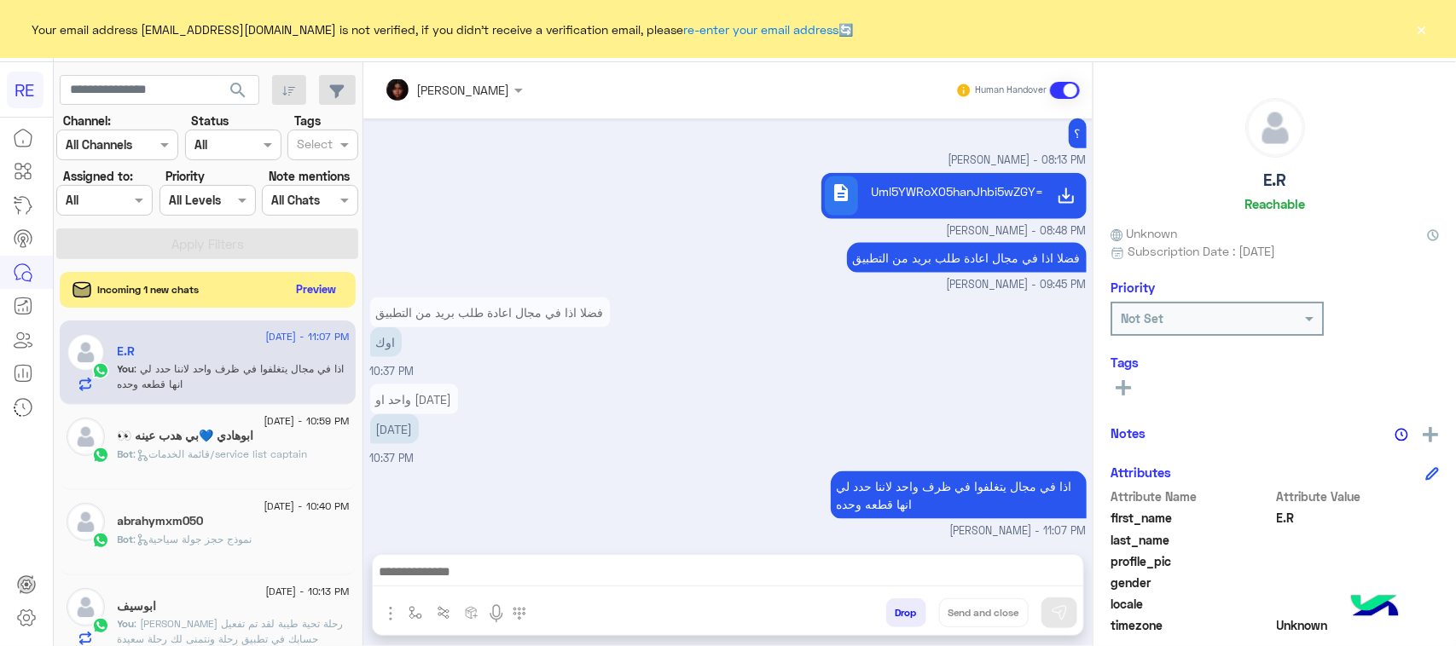
click at [331, 295] on button "Preview" at bounding box center [316, 289] width 53 height 23
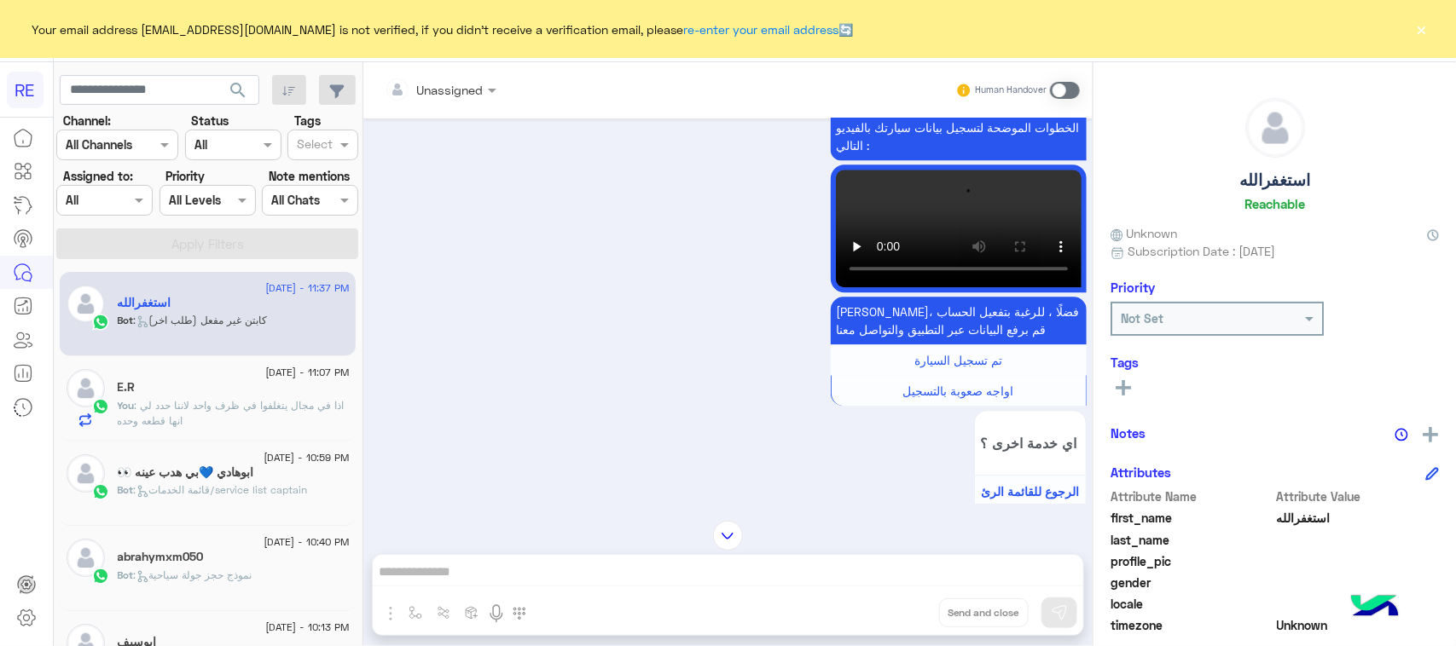
scroll to position [1780, 0]
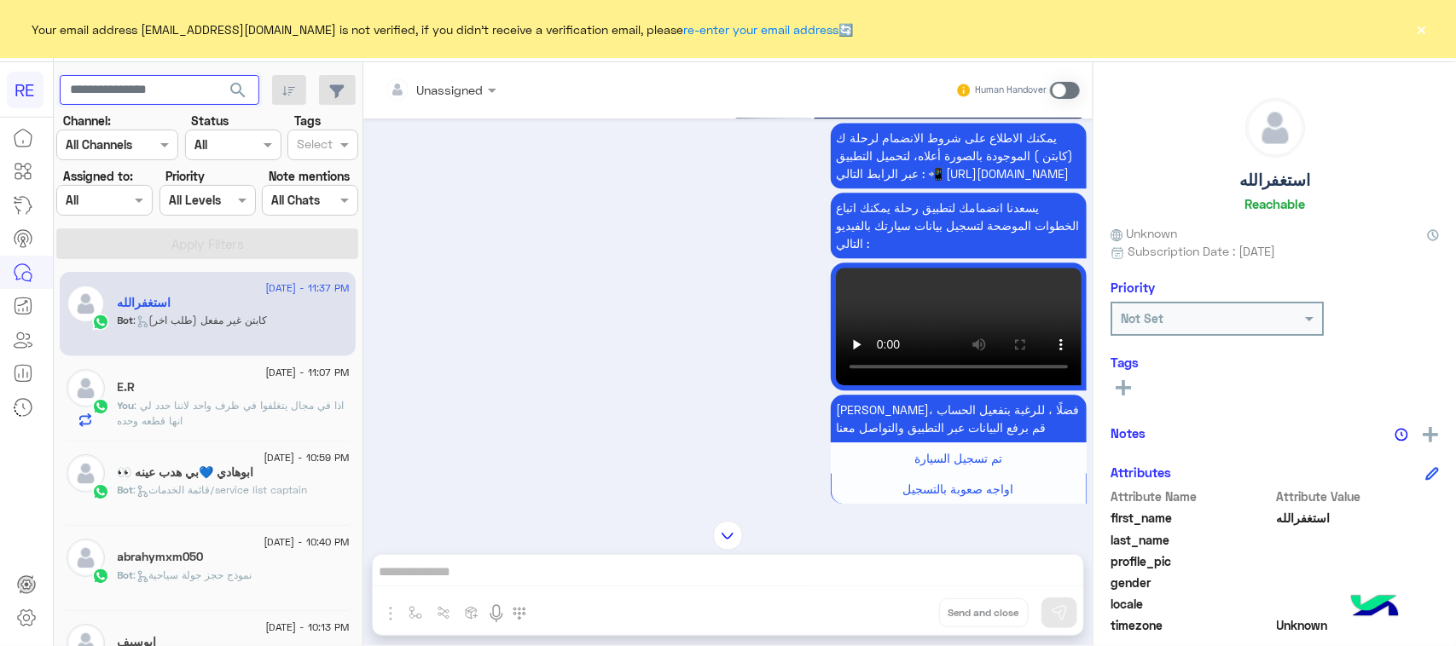
click at [147, 87] on input "text" at bounding box center [160, 90] width 200 height 31
paste input "*********"
type input "*********"
click at [235, 94] on span "search" at bounding box center [238, 90] width 20 height 20
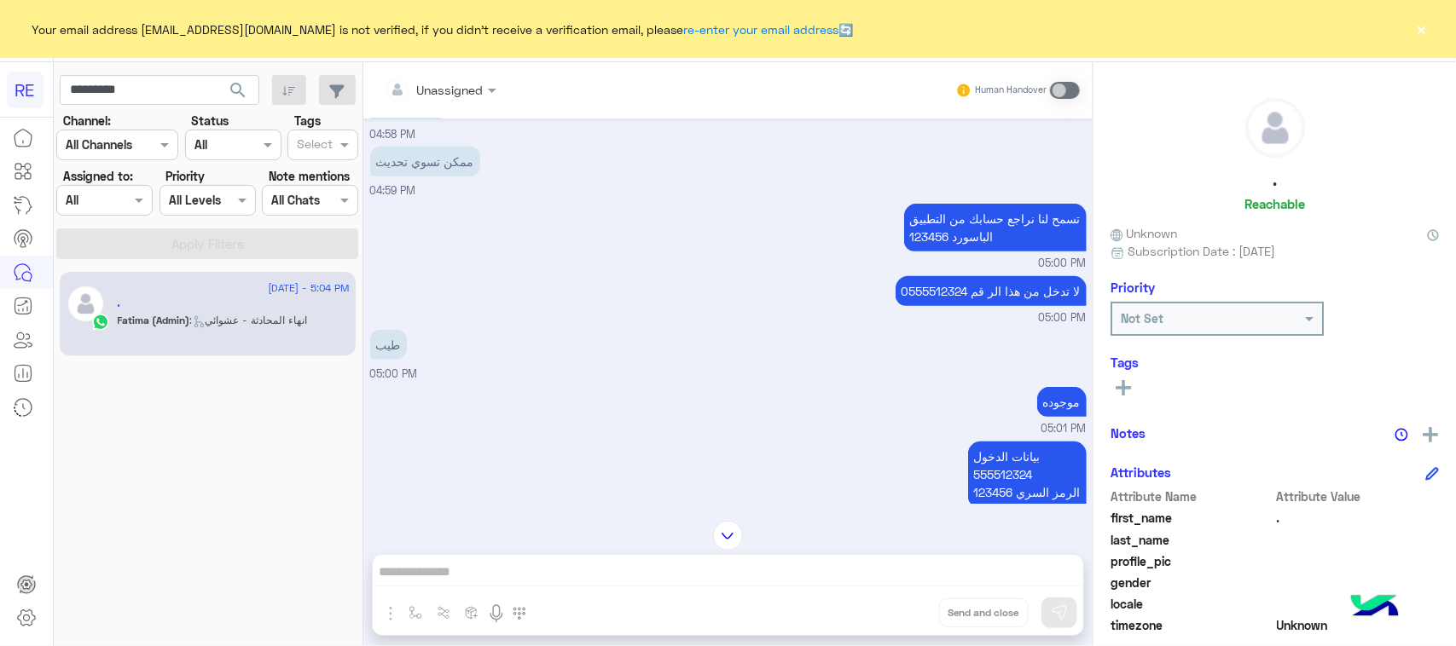
scroll to position [432, 0]
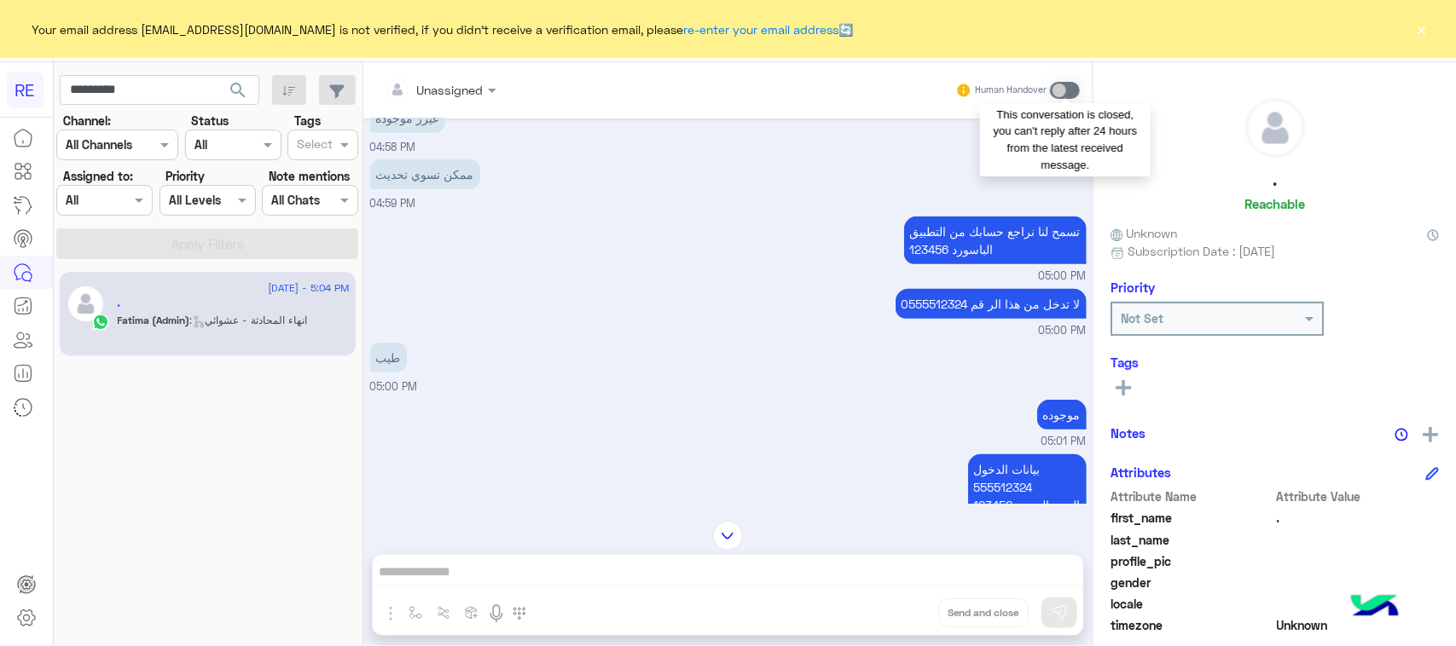
click at [1069, 85] on span at bounding box center [1065, 90] width 30 height 17
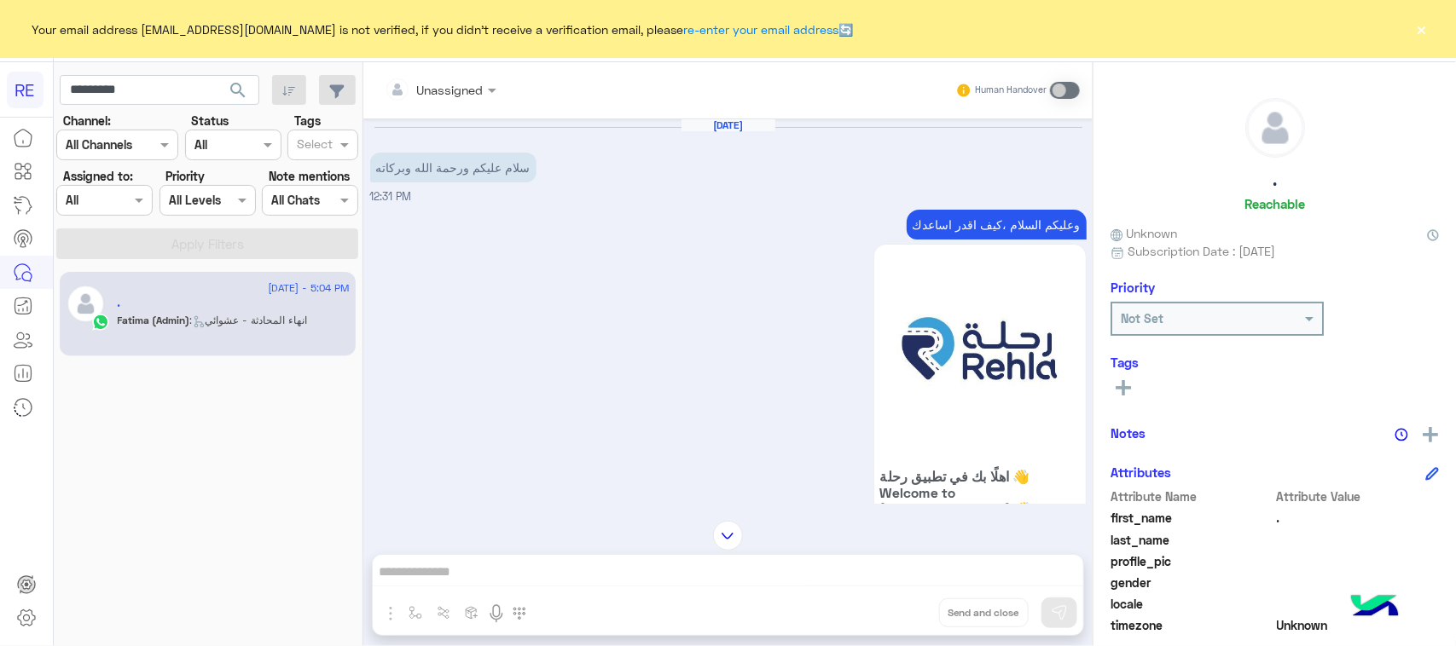
scroll to position [1908, 0]
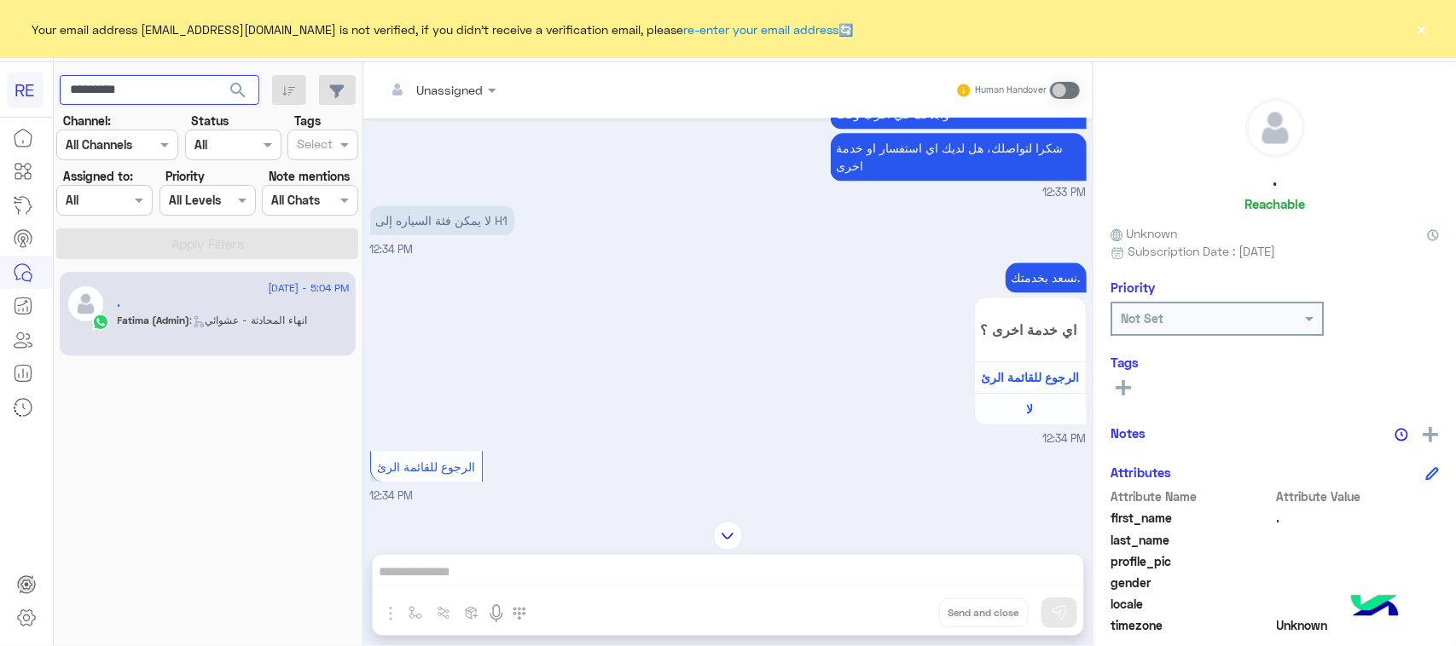
click at [176, 85] on input "*********" at bounding box center [160, 90] width 200 height 31
click at [233, 99] on span "search" at bounding box center [238, 90] width 20 height 20
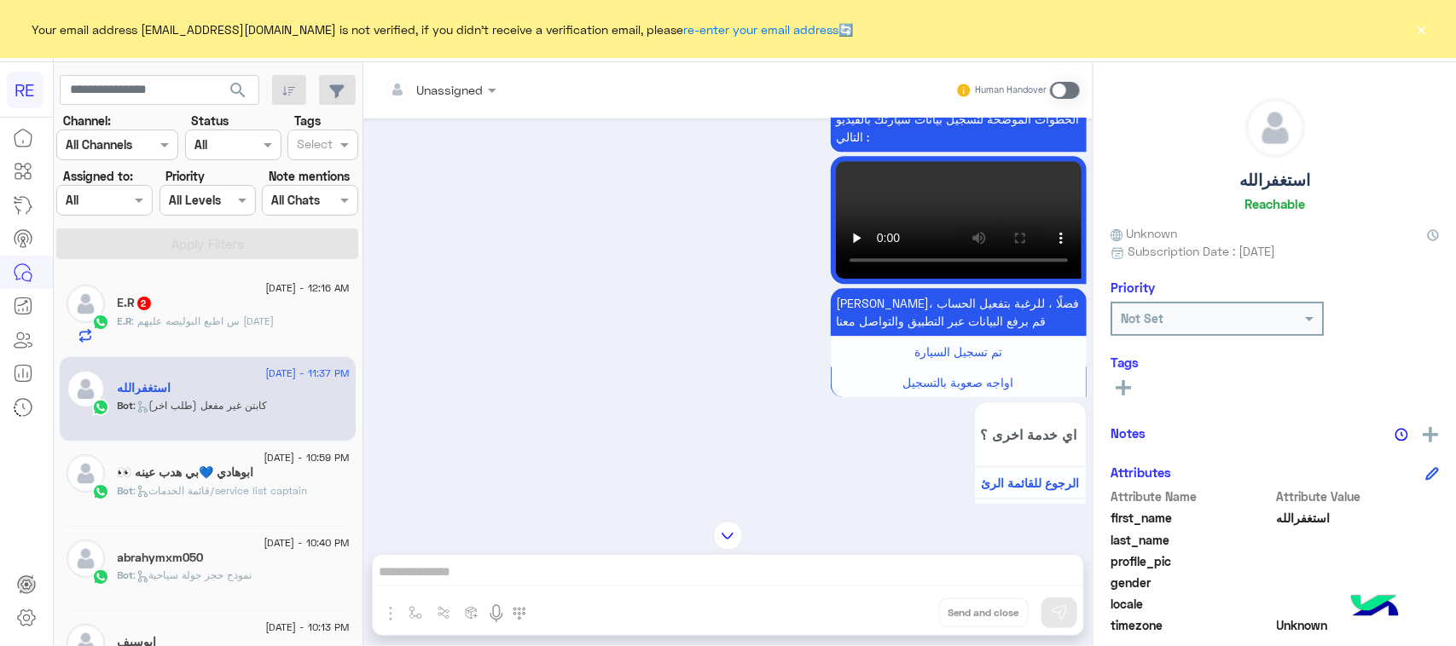
click at [288, 317] on div "E.R : س اطبع البوليصه عليهم [DATE]" at bounding box center [234, 329] width 232 height 30
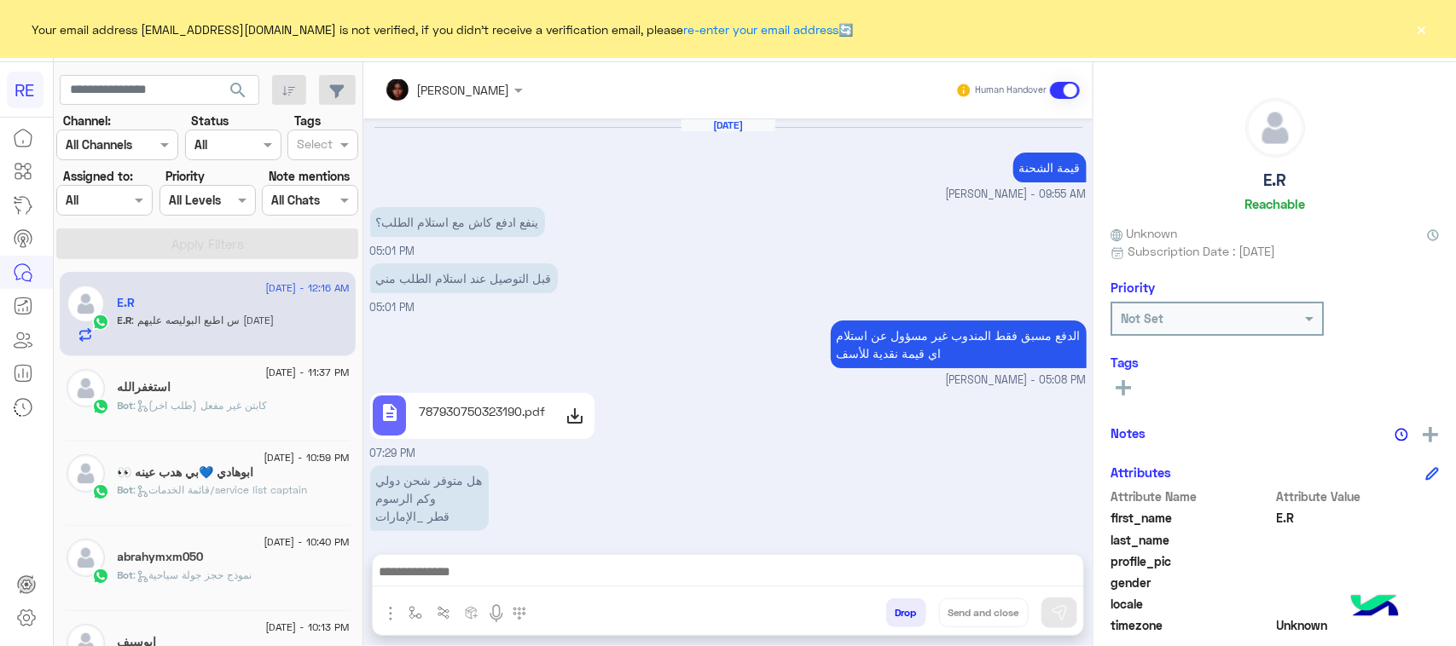
scroll to position [1076, 0]
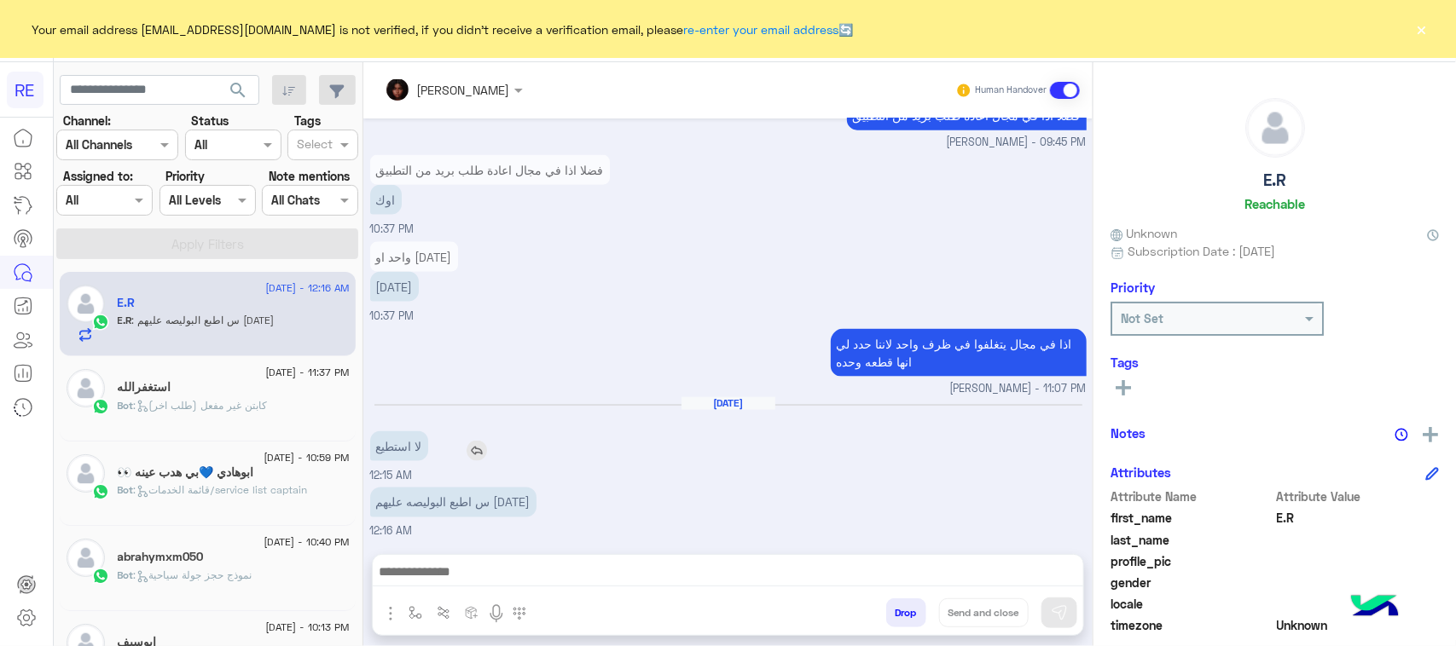
click at [411, 444] on p "لا استطيع" at bounding box center [399, 447] width 58 height 30
click at [436, 509] on p "س اطبع البوليصه عليهم [DATE]" at bounding box center [453, 503] width 166 height 30
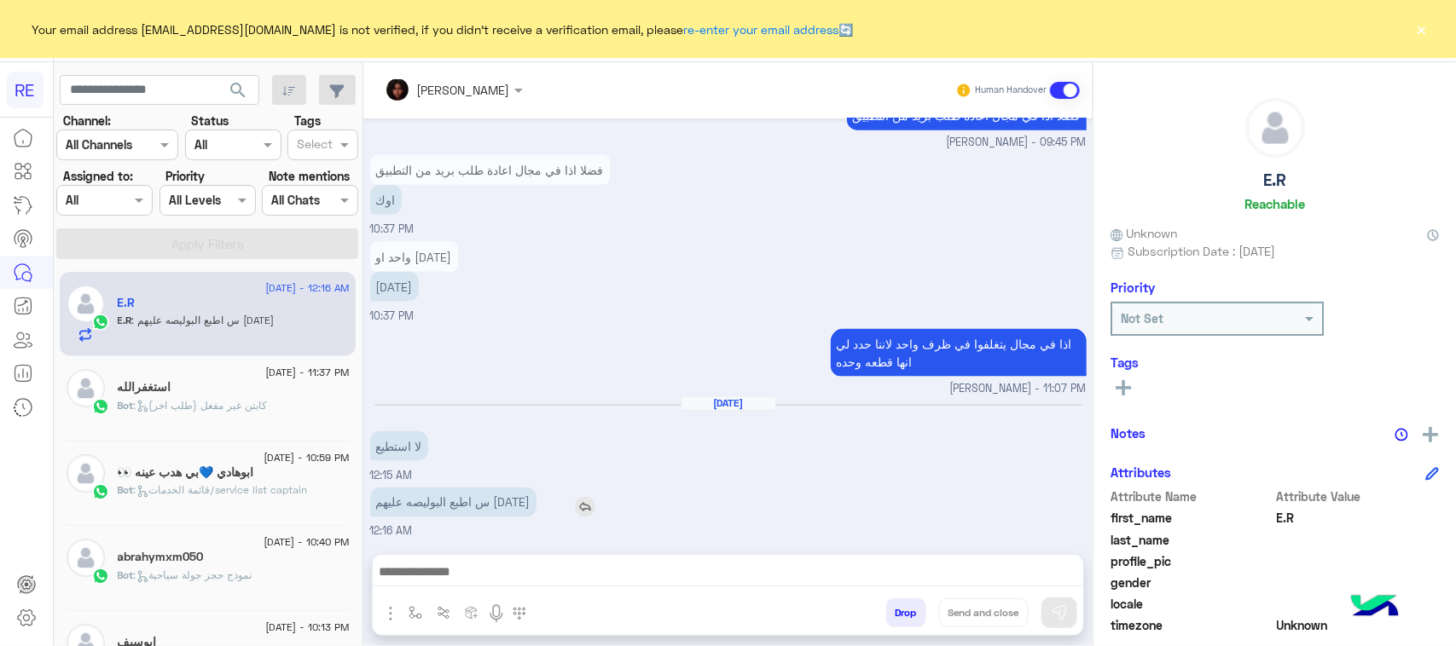
click at [436, 509] on p "س اطبع البوليصه عليهم [DATE]" at bounding box center [453, 503] width 166 height 30
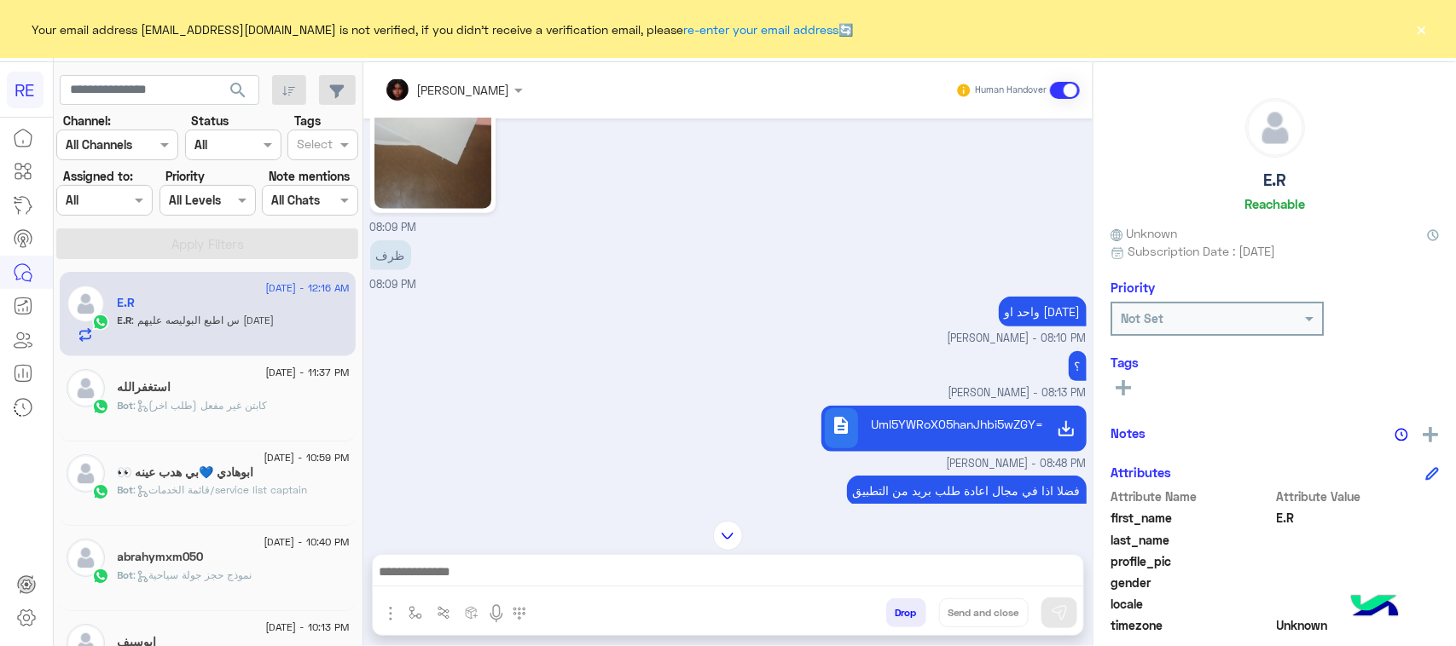
scroll to position [650, 0]
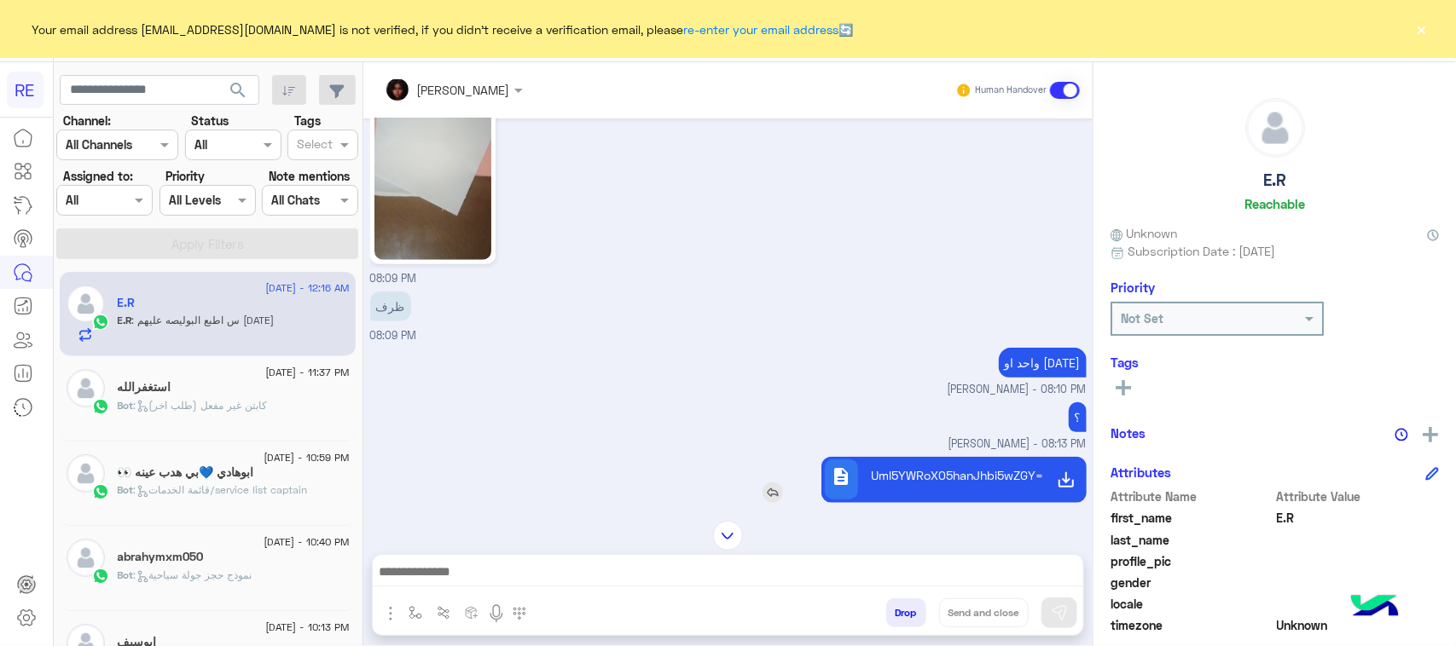
click at [880, 478] on p "Uml5YWRoX05hanJhbi5wZGY=.pdf" at bounding box center [954, 475] width 166 height 18
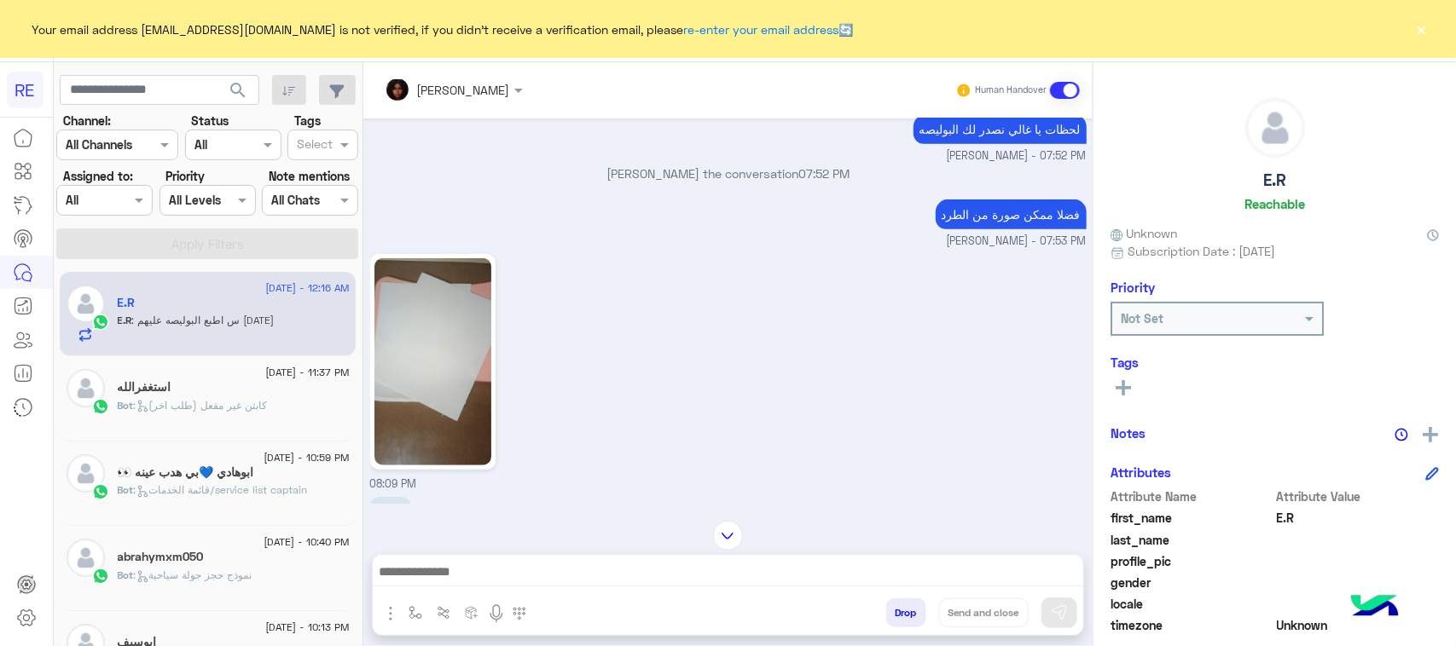
scroll to position [437, 0]
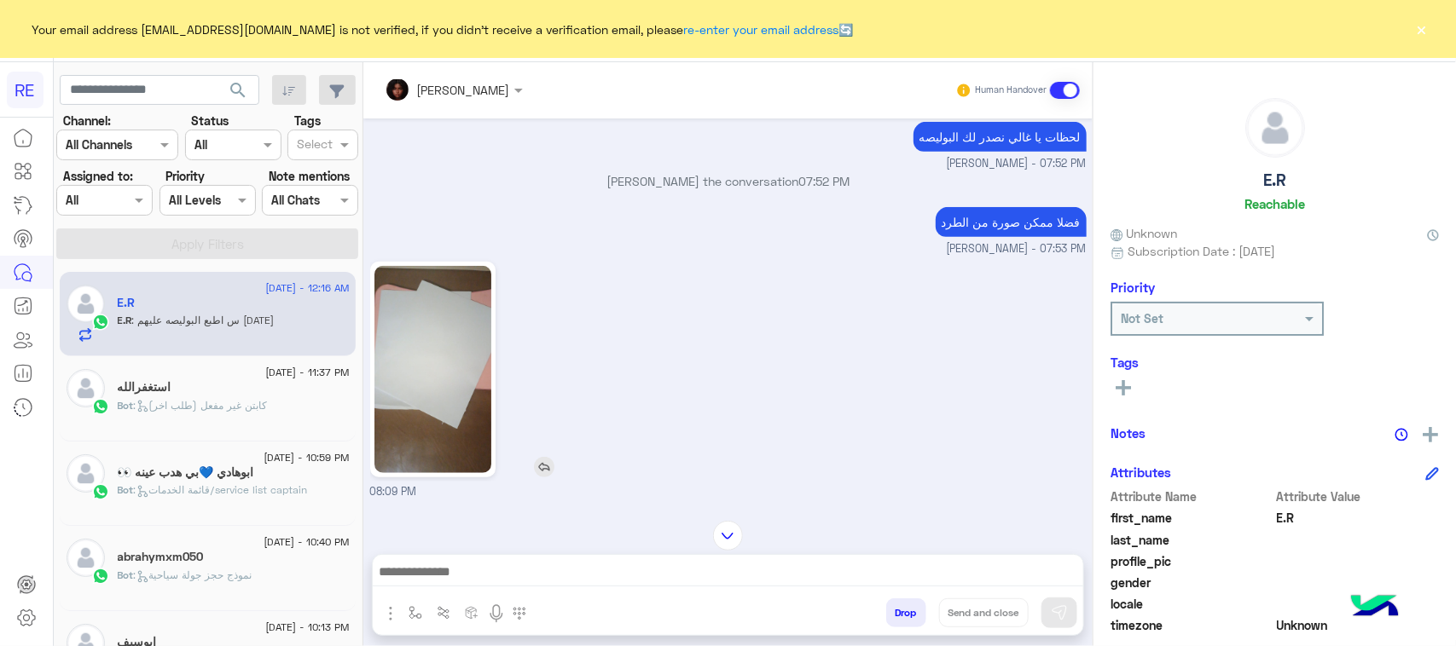
click at [427, 399] on img at bounding box center [432, 369] width 117 height 207
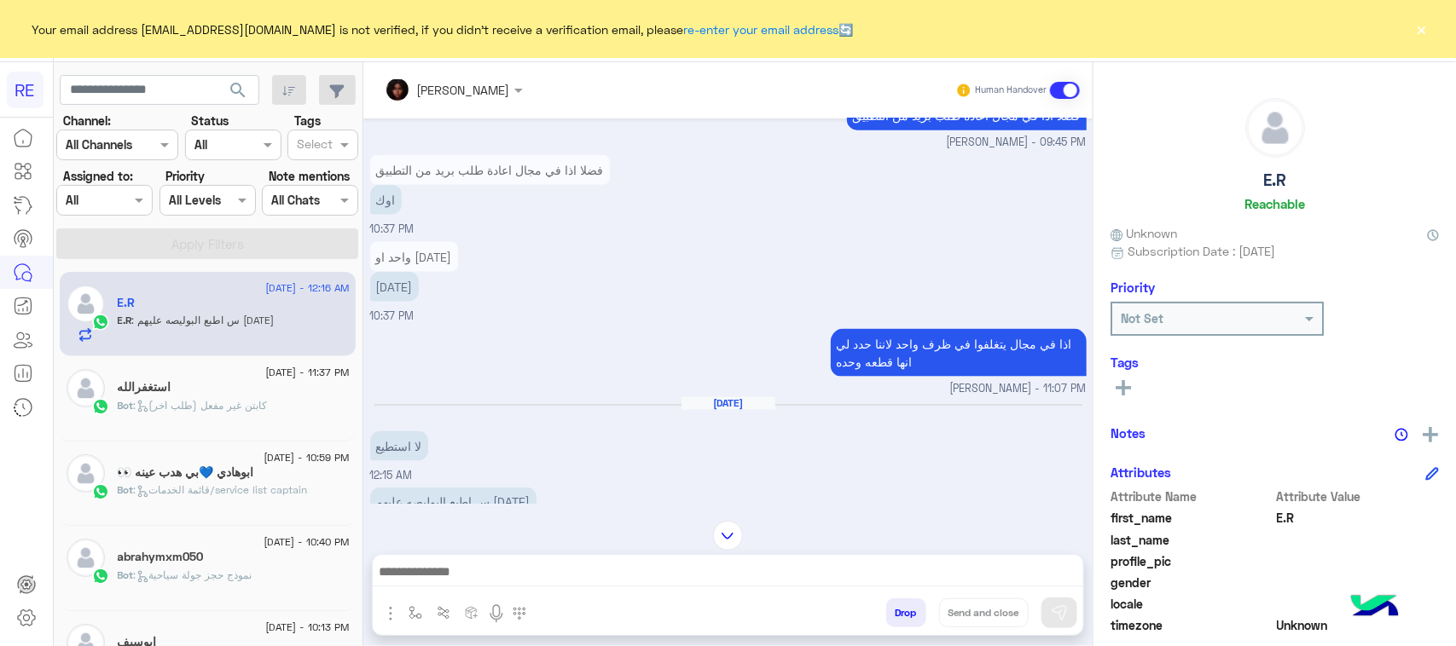
scroll to position [1076, 0]
click at [543, 525] on div "س اطبع البوليصه عليهم [DATE] 12:16 AM" at bounding box center [728, 512] width 716 height 57
click at [501, 496] on p "س اطبع البوليصه عليهم [DATE]" at bounding box center [453, 503] width 166 height 30
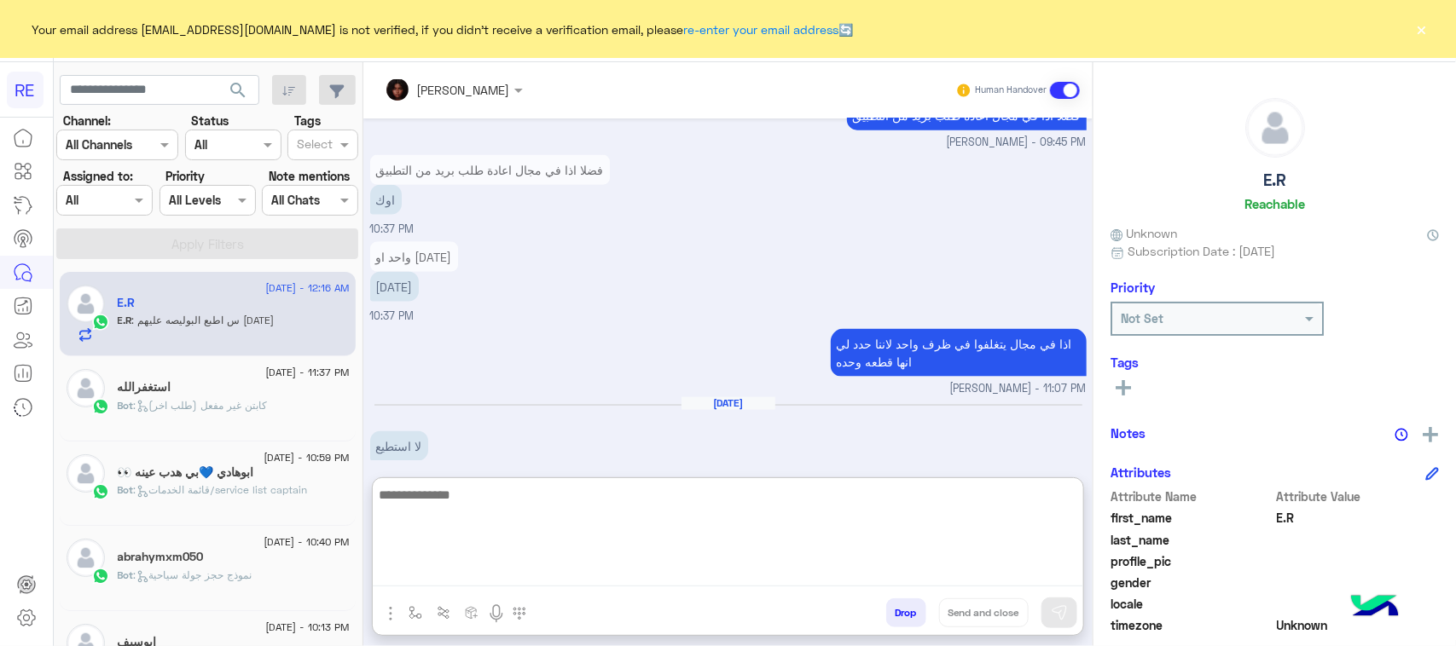
click at [506, 564] on textarea at bounding box center [728, 535] width 710 height 102
type textarea "**********"
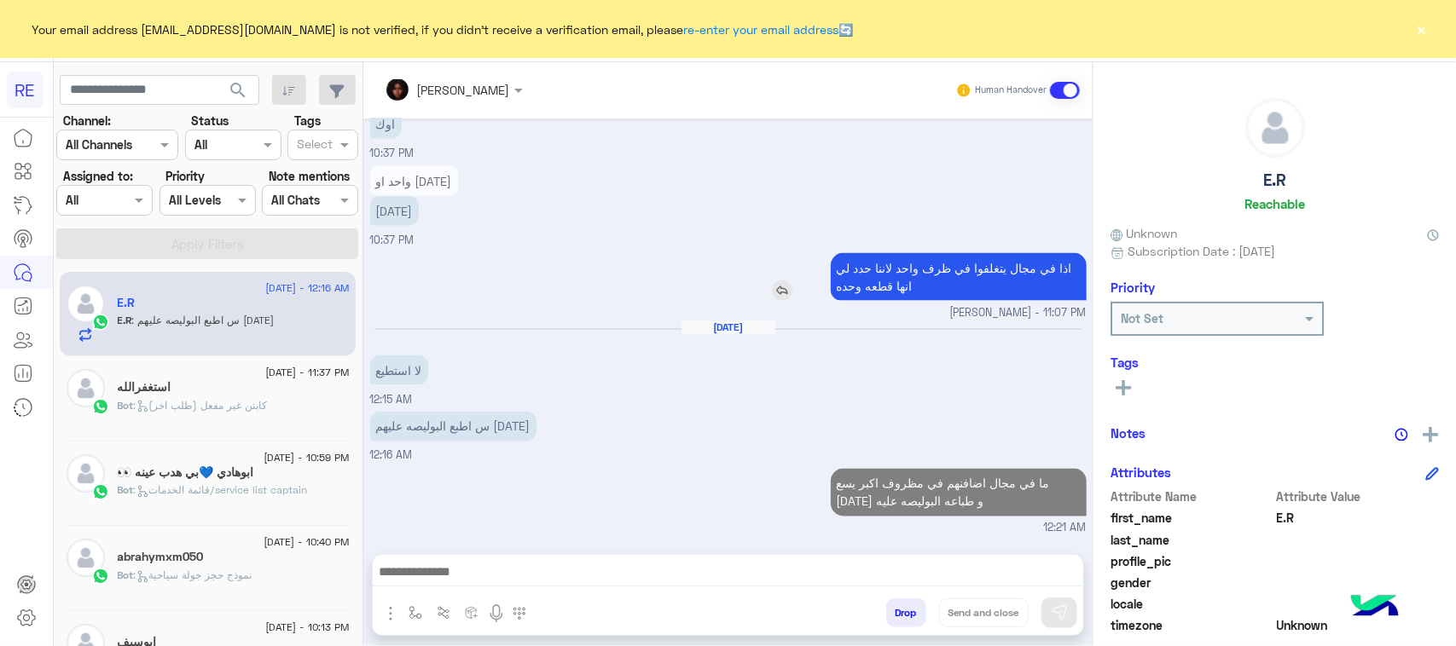
scroll to position [1149, 0]
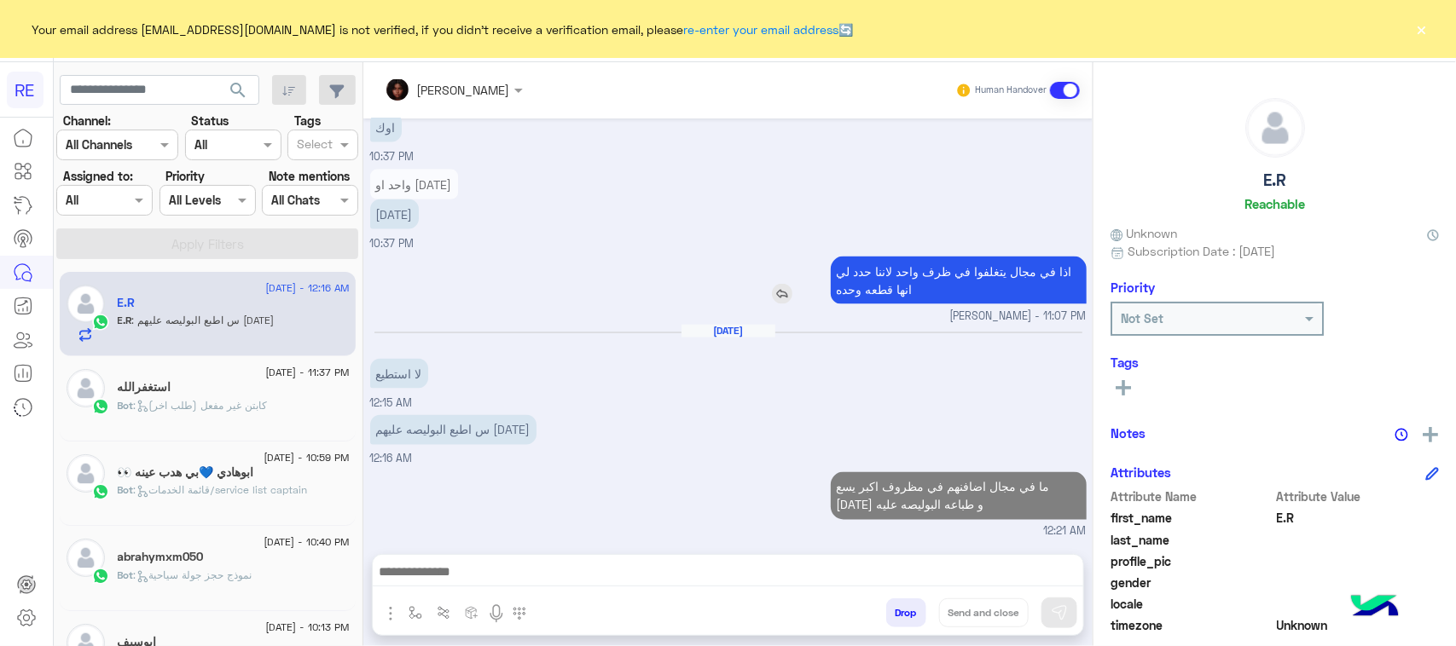
click at [894, 223] on div "[DATE] قيمة الشحنة [PERSON_NAME] - 09:55 AM ينفع ادفع كاش مع استلام الطلب؟ 05:0…" at bounding box center [727, 328] width 729 height 419
click at [894, 223] on div "واحد او [DATE] [DATE] 10:37 PM" at bounding box center [728, 208] width 716 height 87
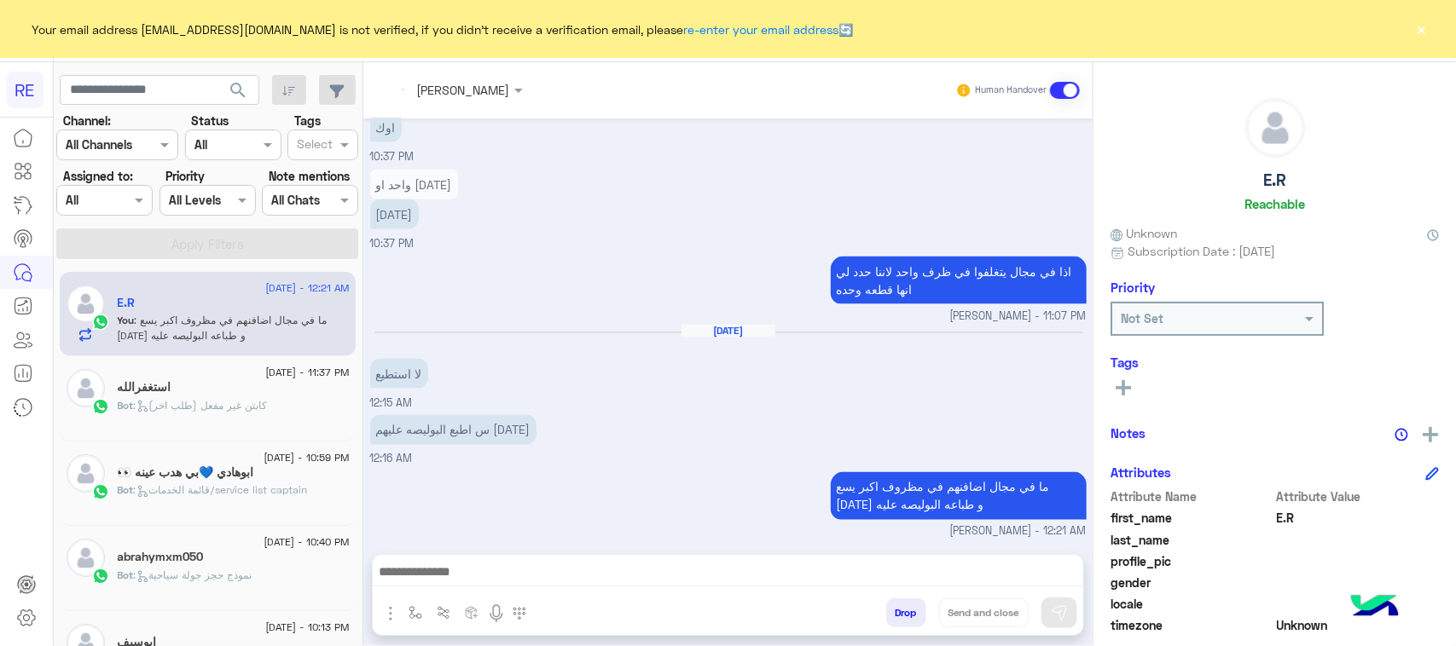
click at [878, 312] on small "[PERSON_NAME] - 11:07 PM" at bounding box center [728, 317] width 716 height 16
click at [926, 483] on p "ما في مجال اضافنهم في مظروف اكبر يسع [DATE] و طباعه البوليصه عليه" at bounding box center [959, 496] width 256 height 48
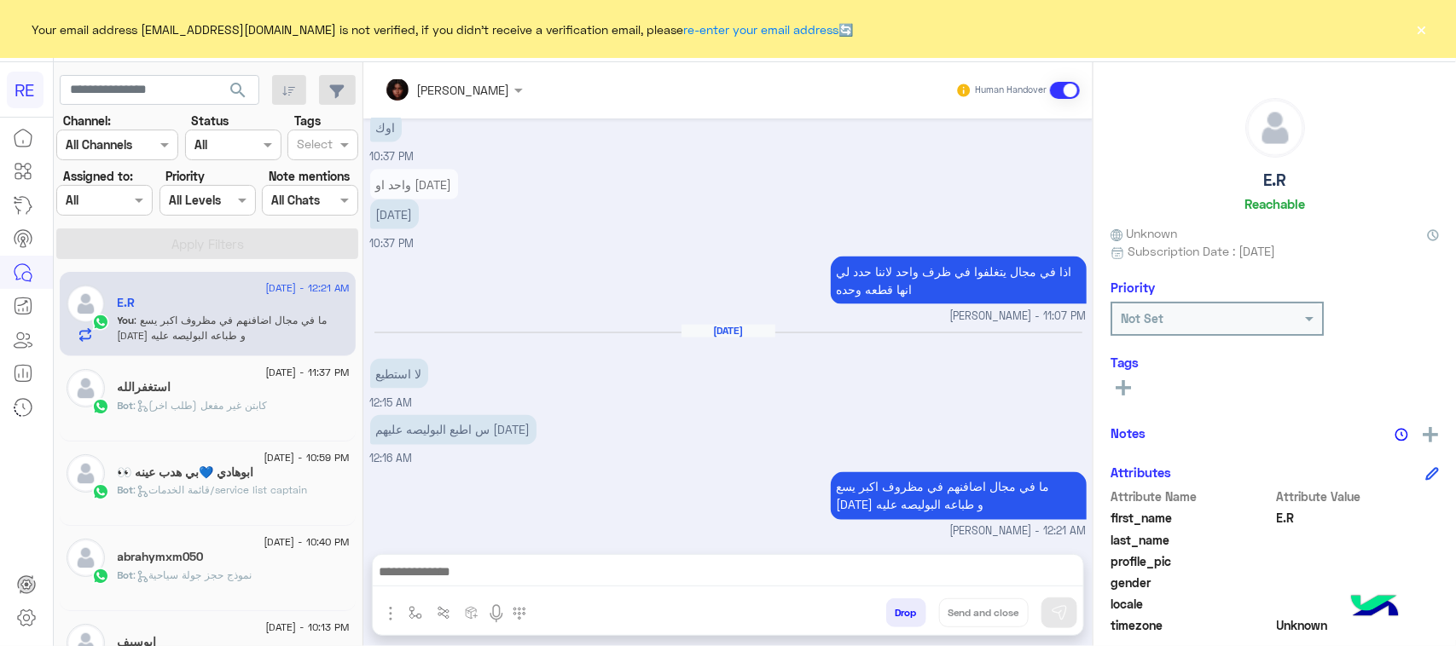
click at [800, 393] on div "[DATE] لا استطيع 12:15 AM" at bounding box center [728, 367] width 716 height 87
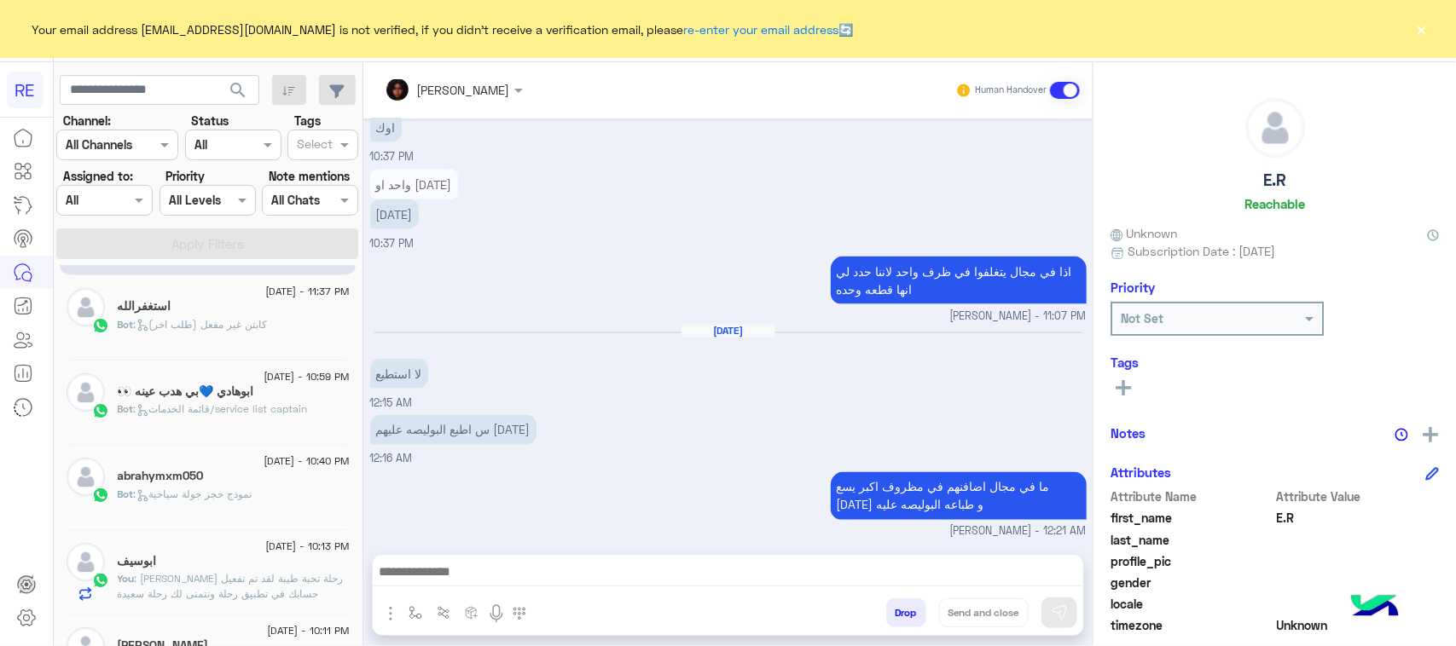
scroll to position [0, 0]
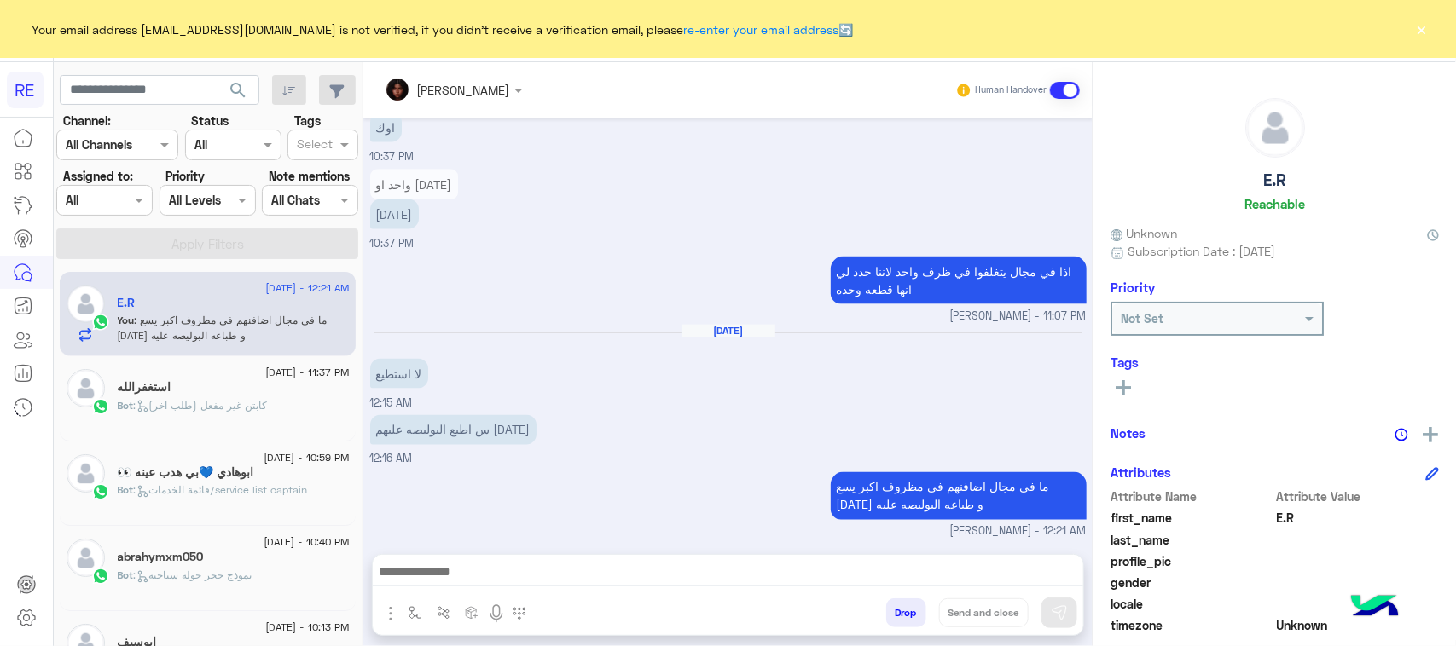
click at [171, 401] on span ": كابتن غير مفعل (طلب اخر)" at bounding box center [201, 405] width 134 height 13
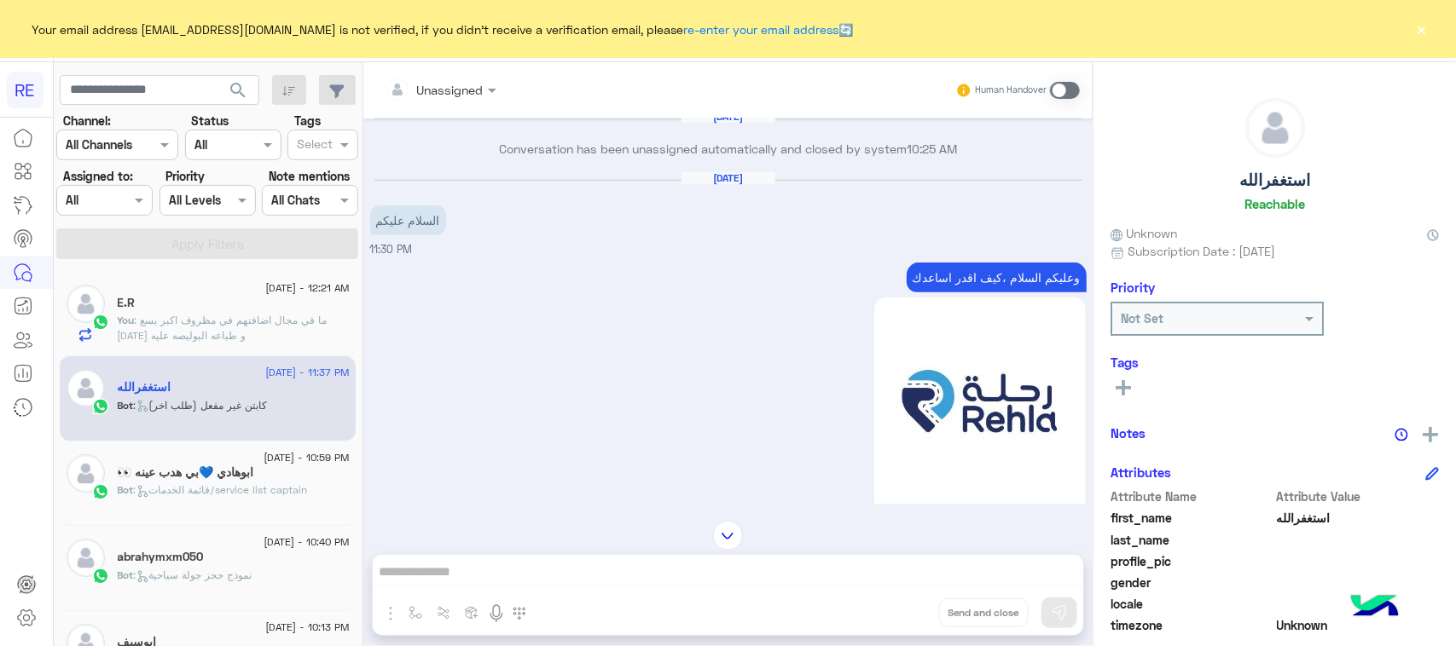
scroll to position [394, 0]
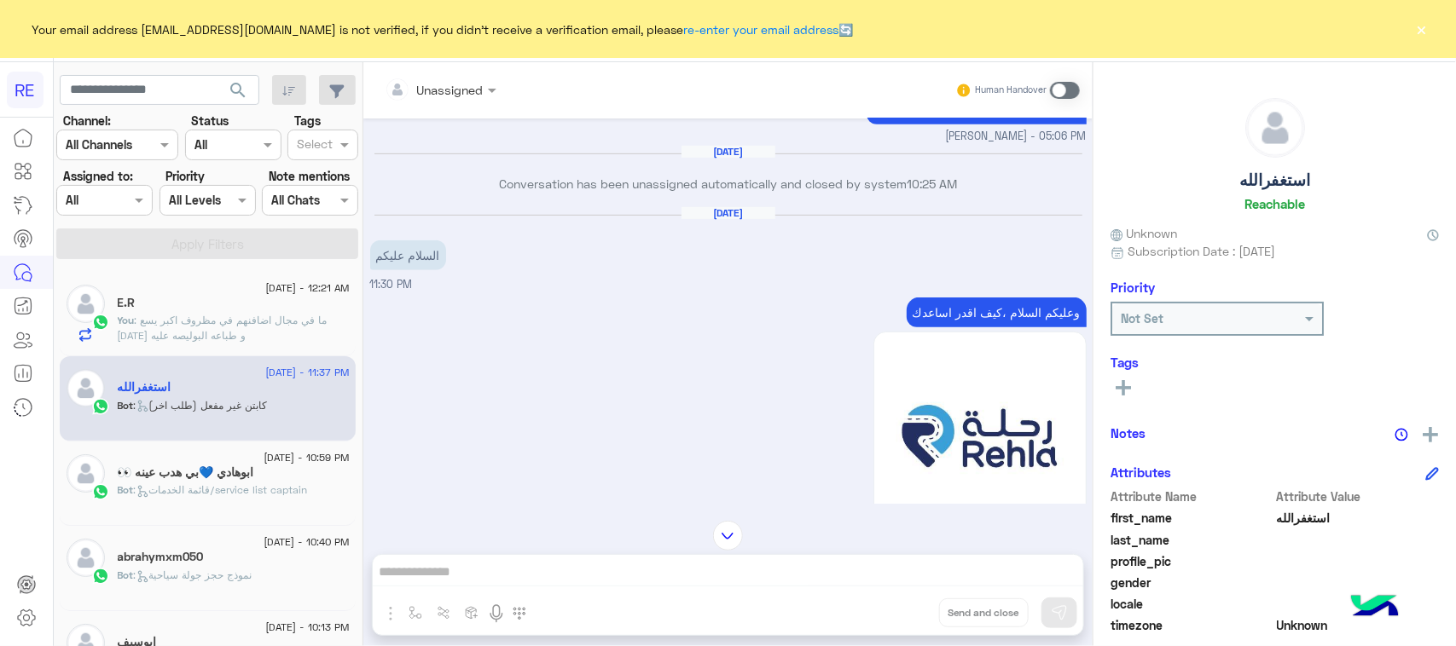
click at [1002, 326] on p "وعليكم السلام ،كيف اقدر اساعدك" at bounding box center [997, 313] width 180 height 30
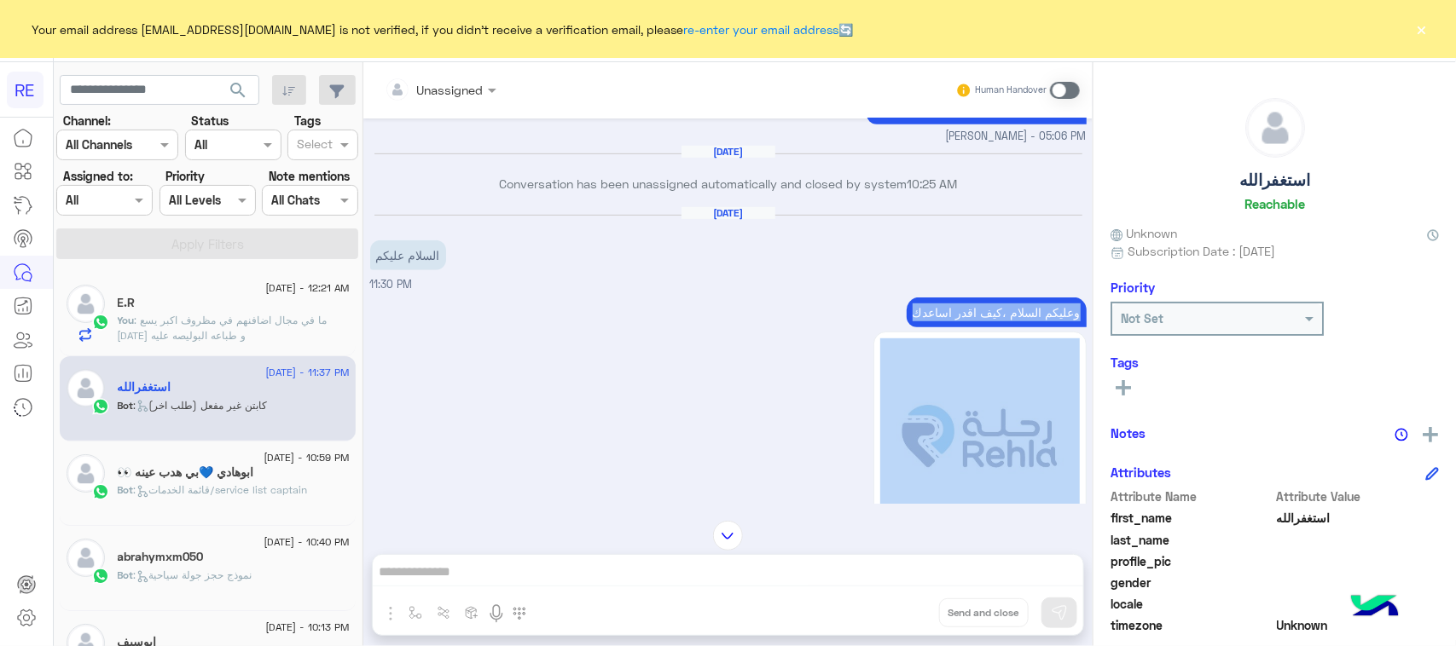
click at [1002, 326] on p "وعليكم السلام ،كيف اقدر اساعدك" at bounding box center [997, 313] width 180 height 30
copy div "وعليكم السلام ،كيف اقدر اساعدك"
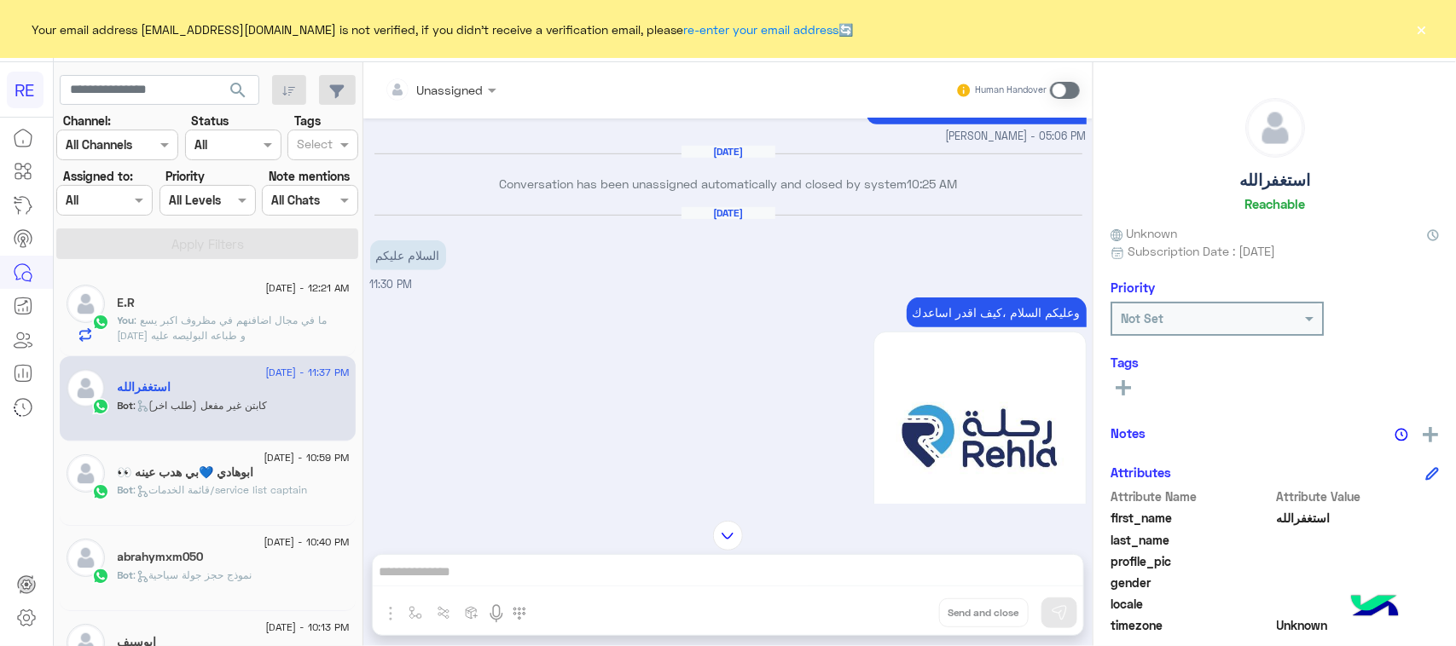
click at [936, 560] on div "Unassigned Human Handover [DATE] اي نعم 10:33 AM ما تسجلت تأكد من التسجيل بخانة…" at bounding box center [727, 357] width 729 height 591
click at [928, 577] on div "Unassigned Human Handover [DATE] اي نعم 10:33 AM ما تسجلت تأكد من التسجيل بخانة…" at bounding box center [727, 357] width 729 height 591
click at [1058, 91] on span at bounding box center [1065, 90] width 30 height 17
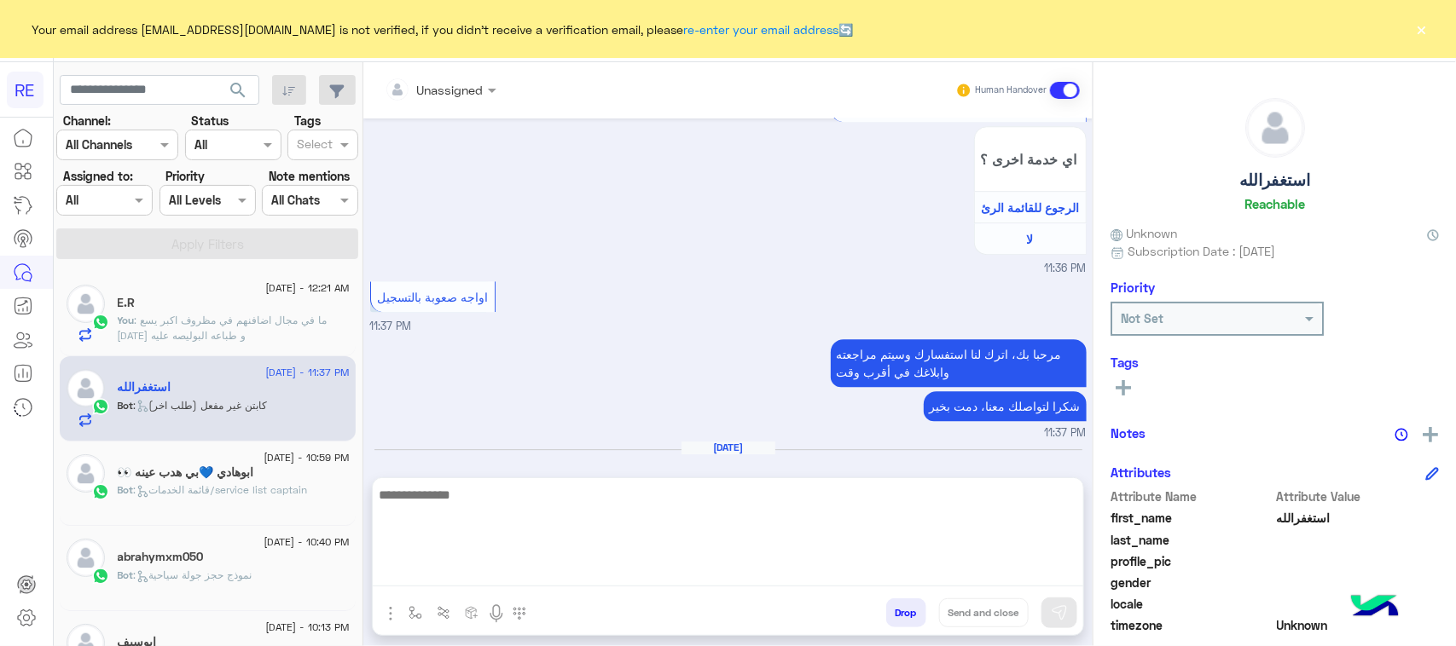
click at [537, 572] on textarea at bounding box center [728, 535] width 710 height 102
paste textarea "**********"
type textarea "**********"
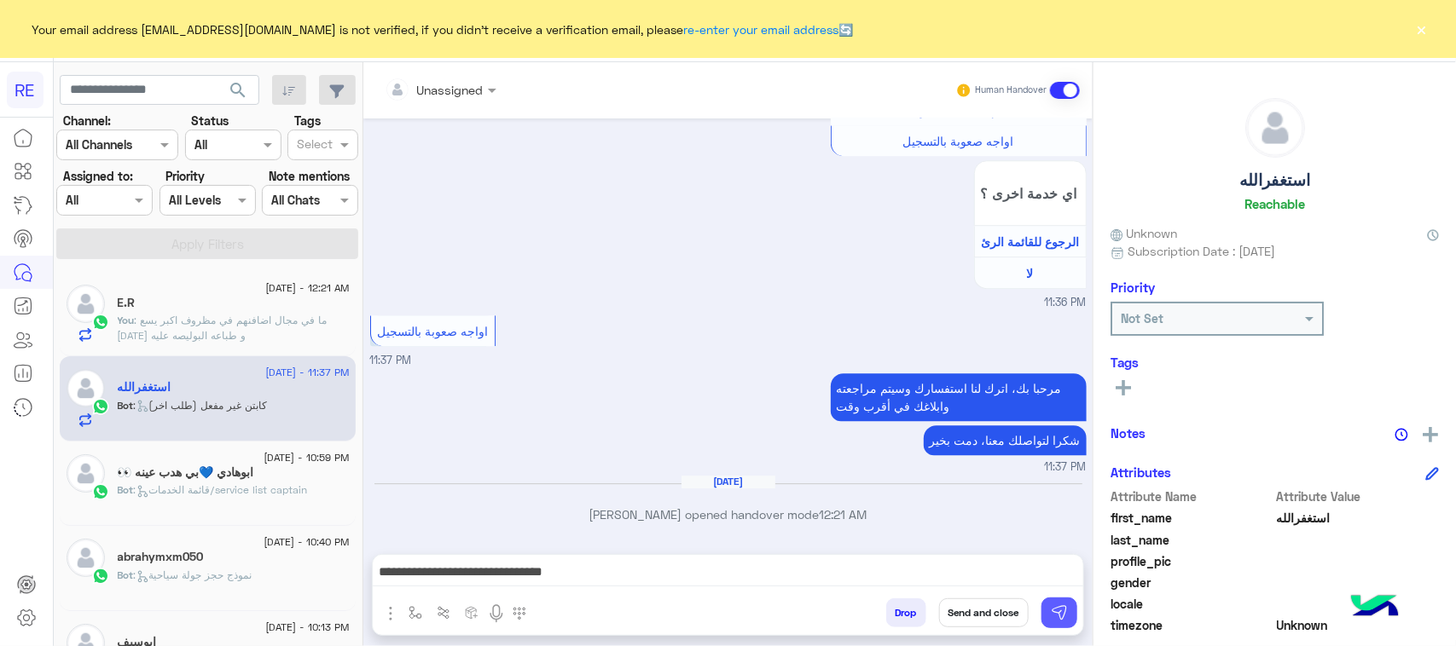
click at [1047, 618] on button at bounding box center [1059, 613] width 36 height 31
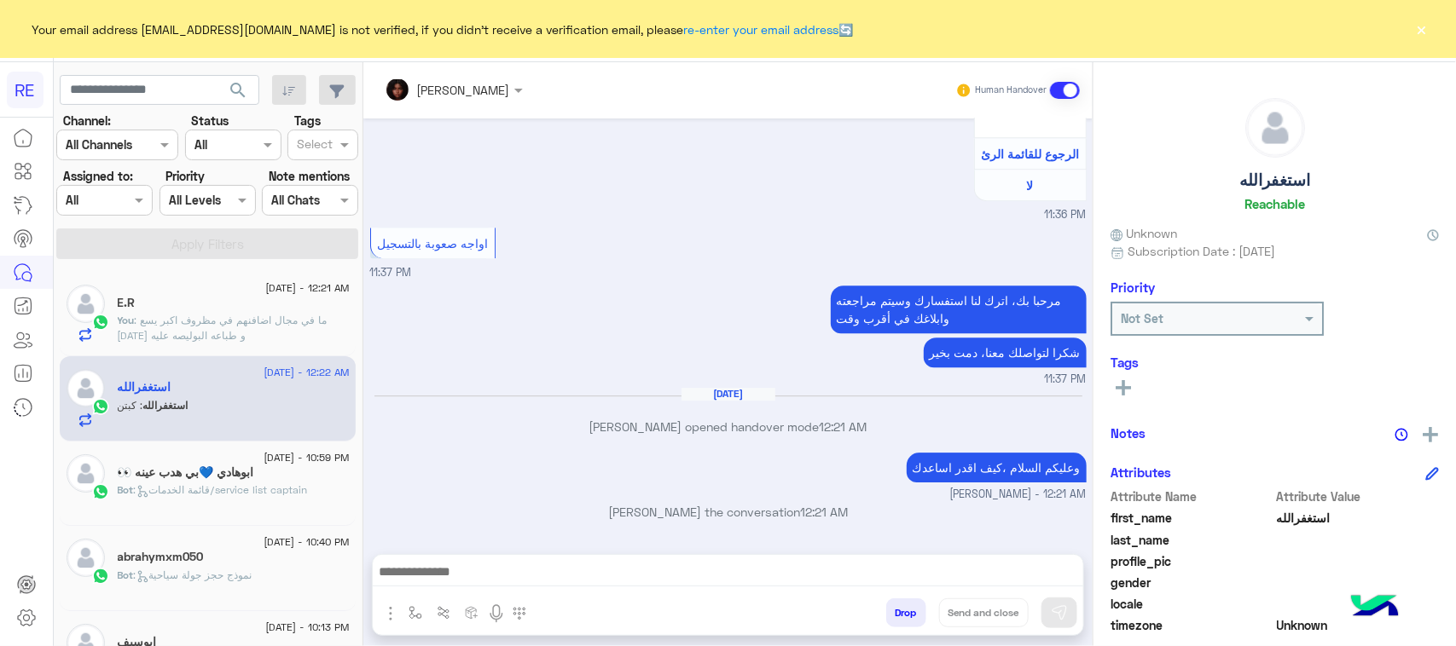
scroll to position [2360, 0]
